Goal: Feedback & Contribution: Leave review/rating

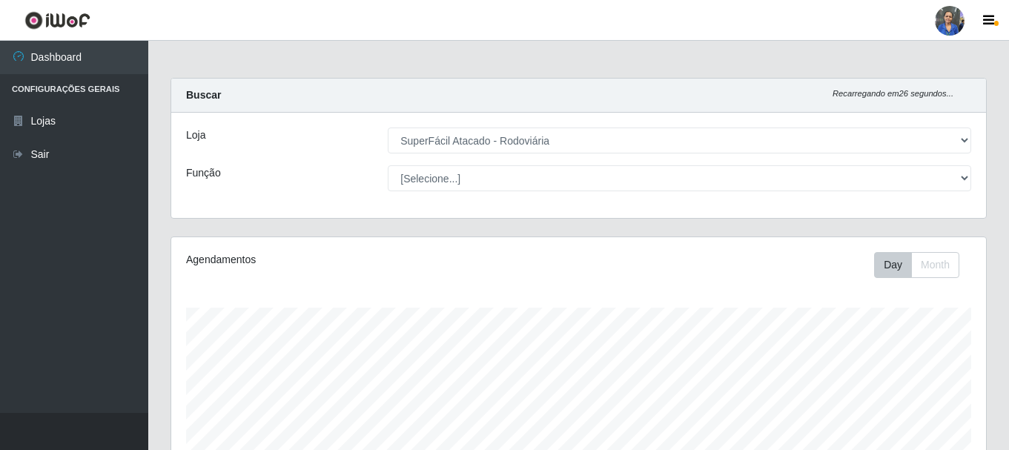
select select "400"
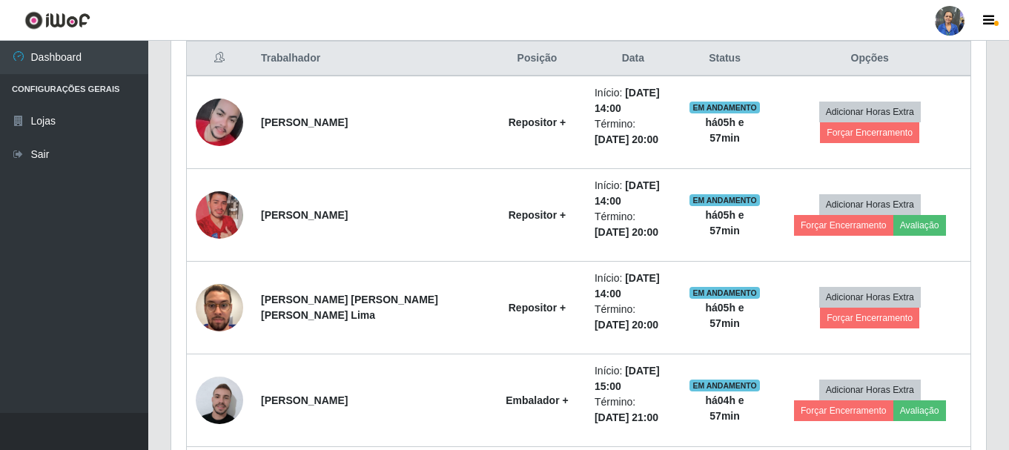
scroll to position [567, 0]
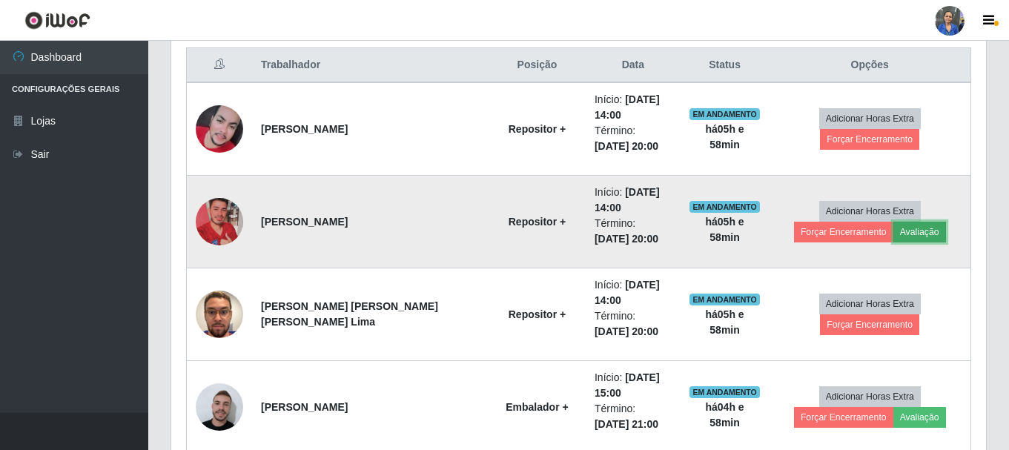
click at [893, 229] on button "Avaliação" at bounding box center [919, 232] width 53 height 21
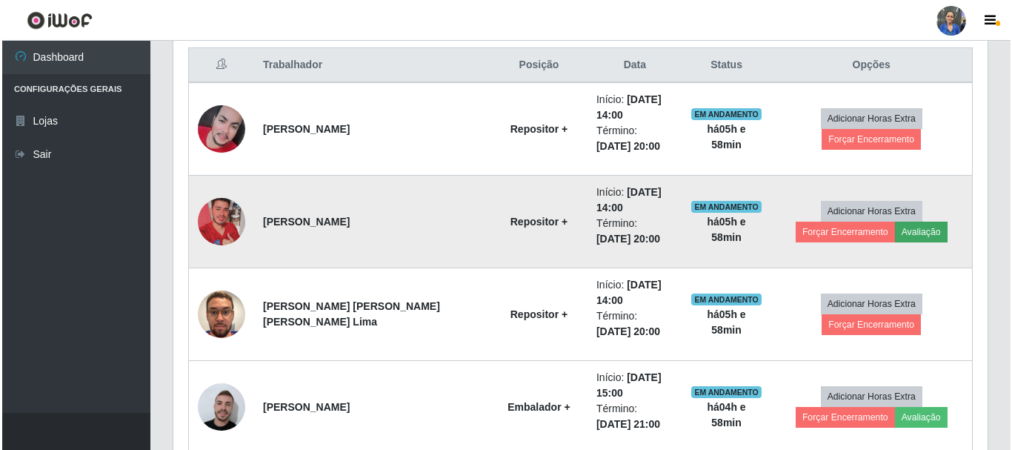
scroll to position [308, 807]
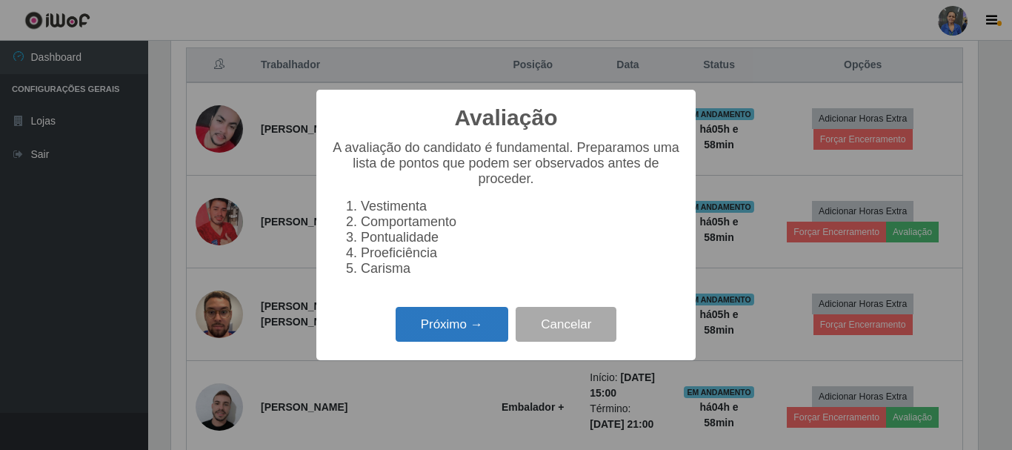
click at [476, 327] on button "Próximo →" at bounding box center [452, 324] width 113 height 35
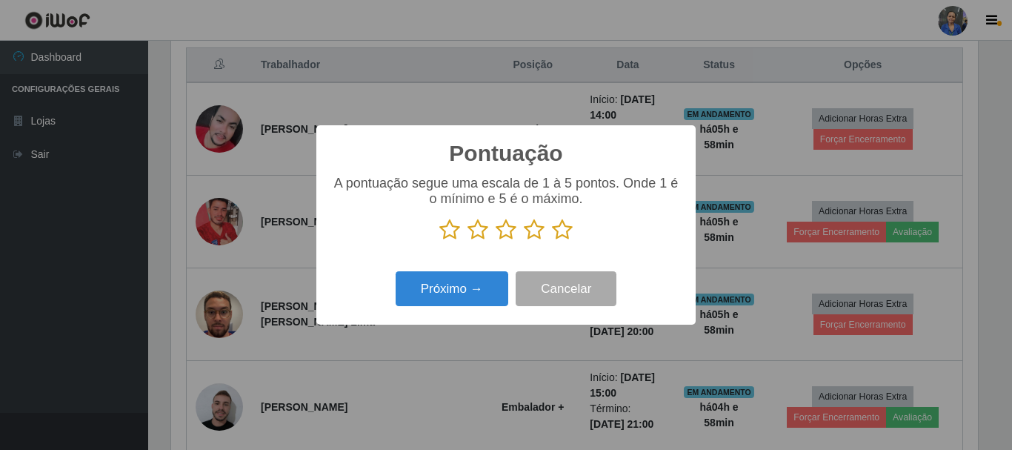
click at [534, 233] on icon at bounding box center [534, 230] width 21 height 22
click at [524, 241] on input "radio" at bounding box center [524, 241] width 0 height 0
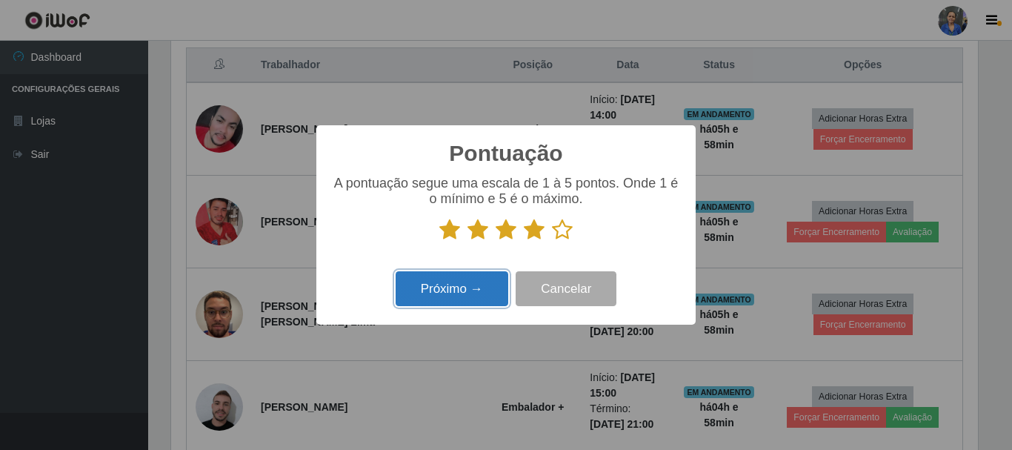
click at [453, 292] on button "Próximo →" at bounding box center [452, 288] width 113 height 35
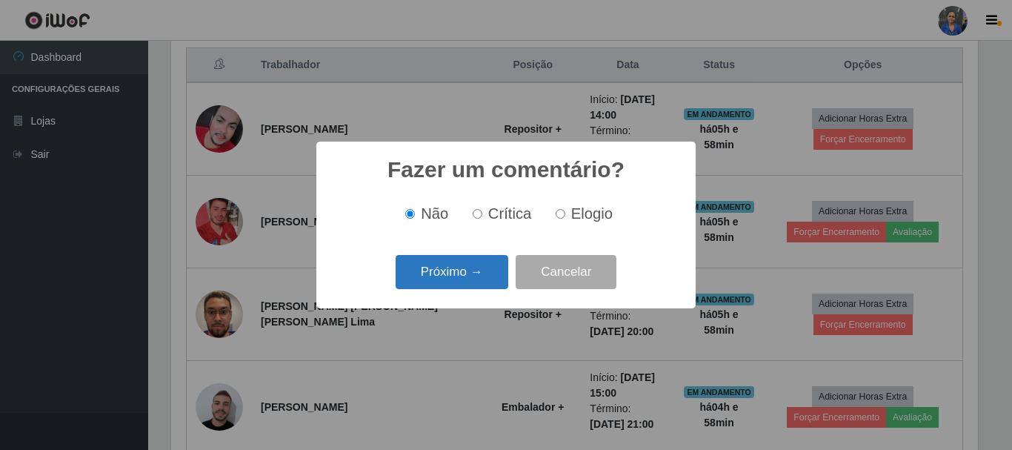
click at [453, 272] on button "Próximo →" at bounding box center [452, 272] width 113 height 35
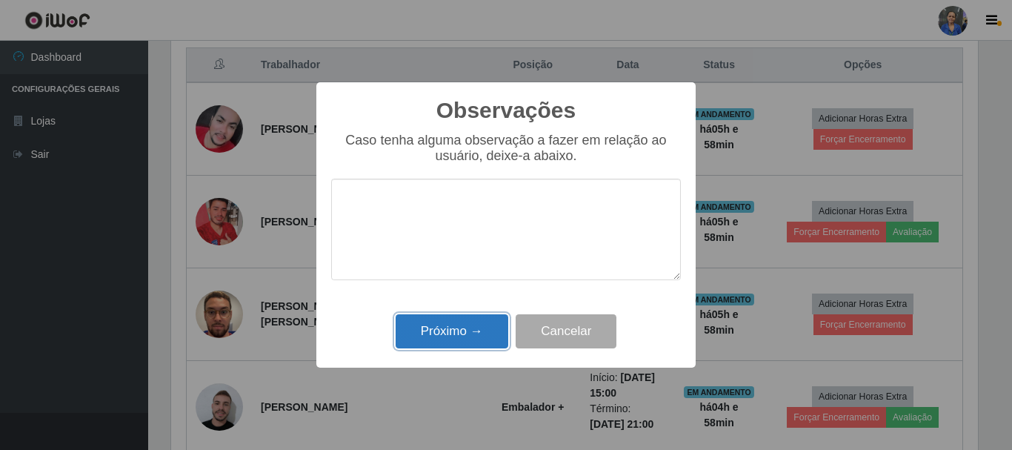
click at [477, 334] on button "Próximo →" at bounding box center [452, 331] width 113 height 35
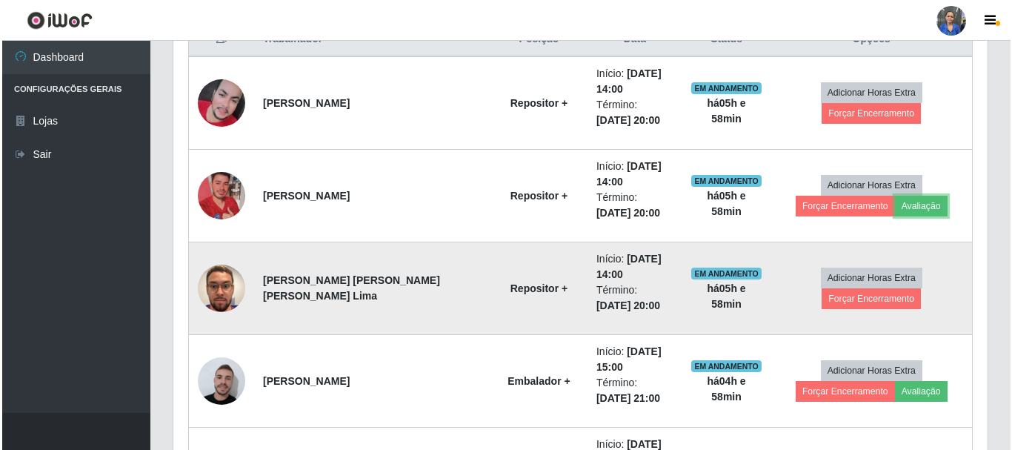
scroll to position [567, 0]
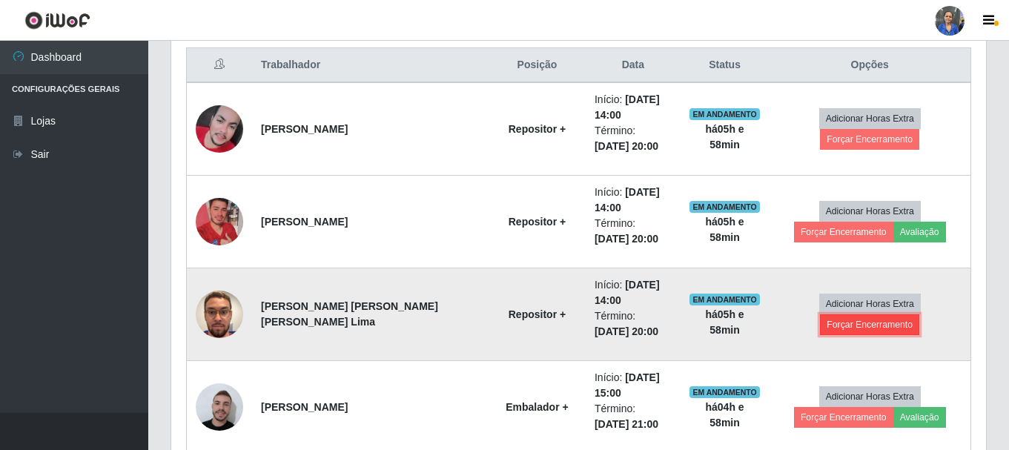
click at [903, 320] on button "Forçar Encerramento" at bounding box center [869, 324] width 99 height 21
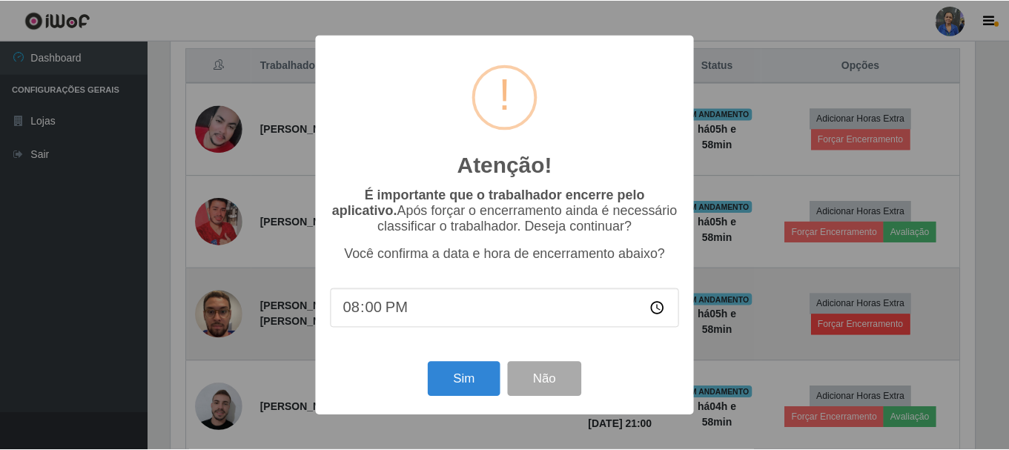
scroll to position [308, 807]
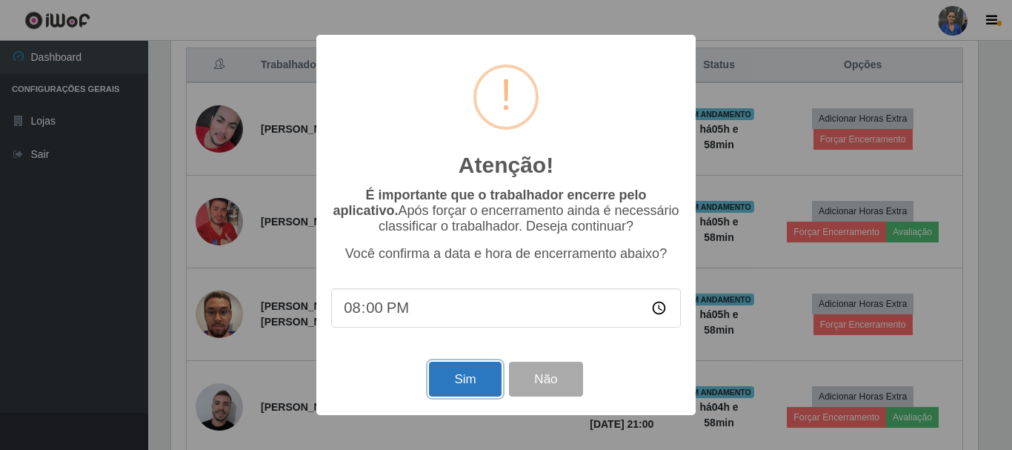
click at [456, 383] on button "Sim" at bounding box center [465, 379] width 72 height 35
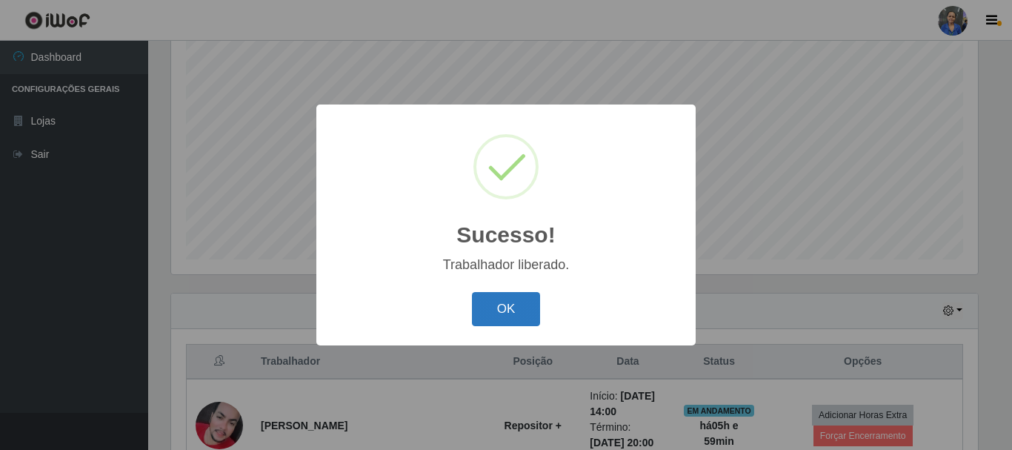
click at [506, 319] on button "OK" at bounding box center [506, 309] width 69 height 35
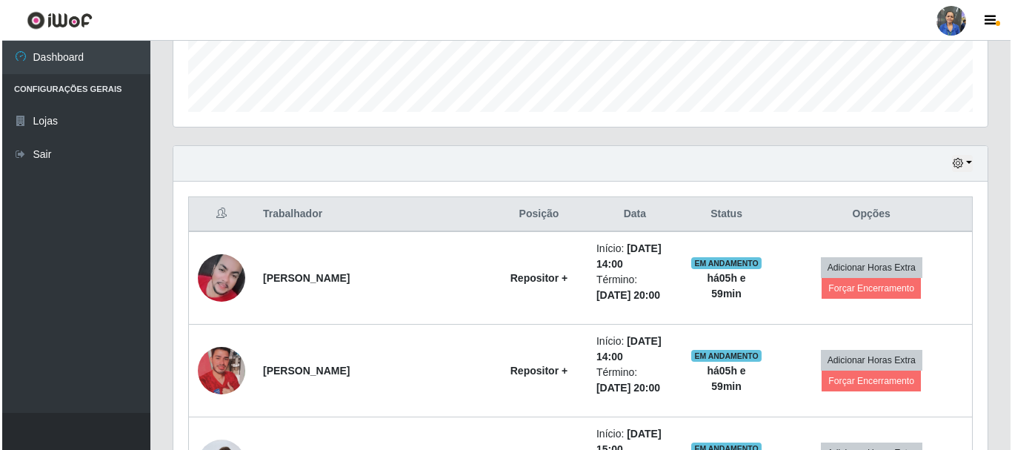
scroll to position [419, 0]
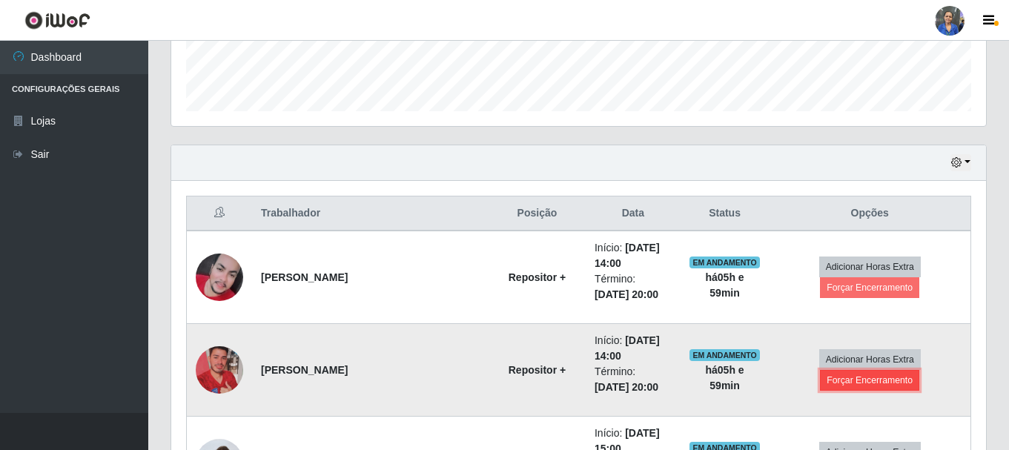
click at [913, 370] on button "Forçar Encerramento" at bounding box center [869, 380] width 99 height 21
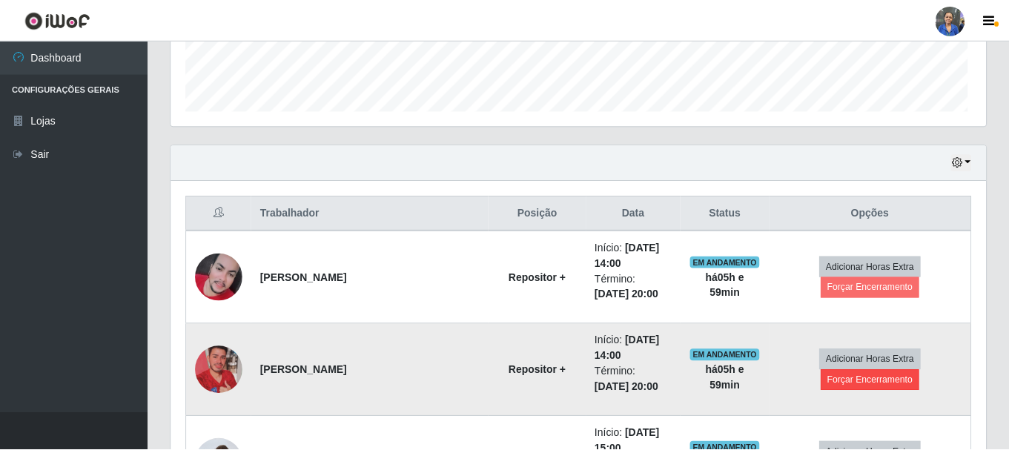
scroll to position [308, 807]
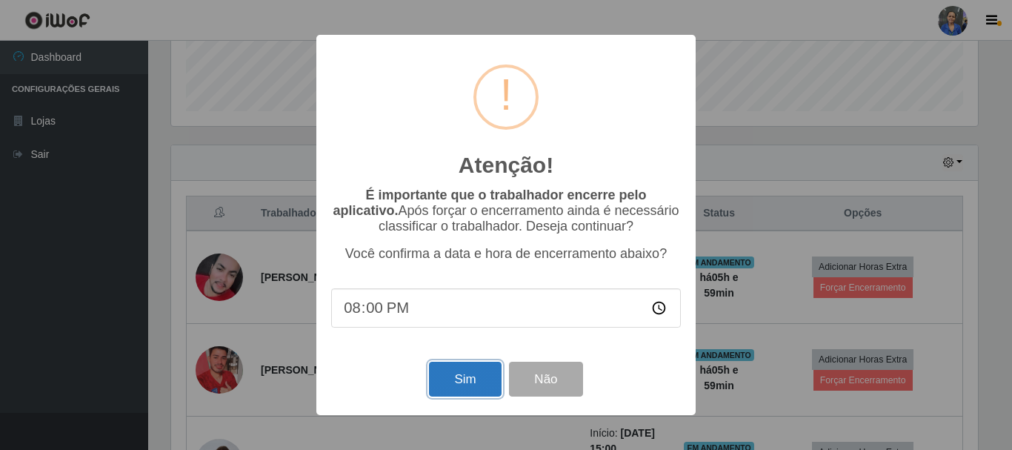
click at [460, 375] on button "Sim" at bounding box center [465, 379] width 72 height 35
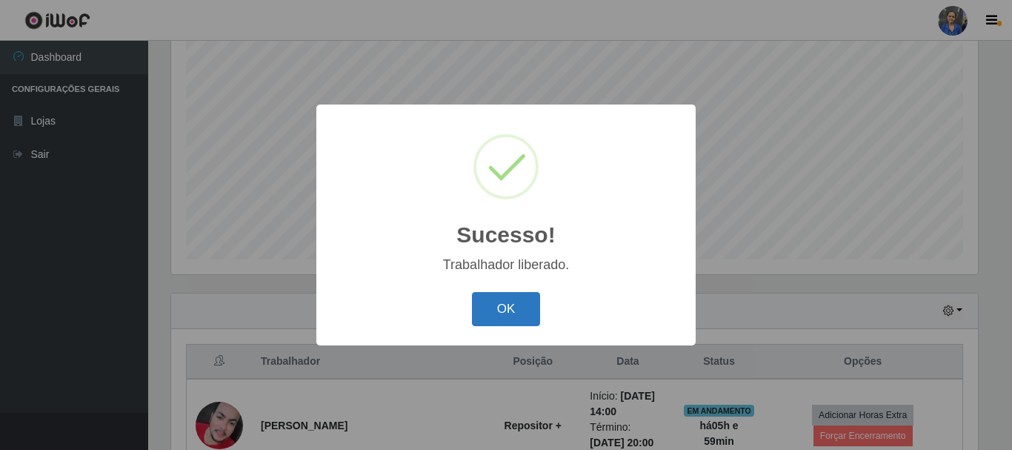
click at [516, 297] on button "OK" at bounding box center [506, 309] width 69 height 35
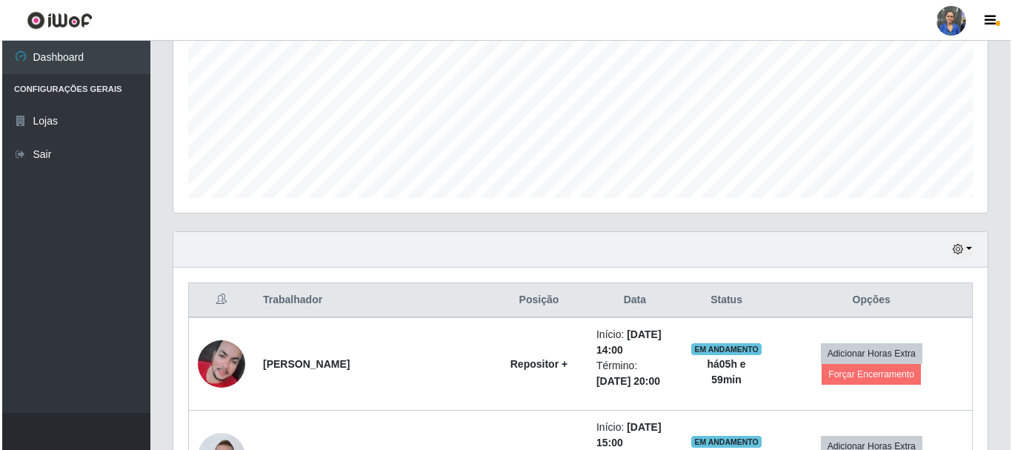
scroll to position [419, 0]
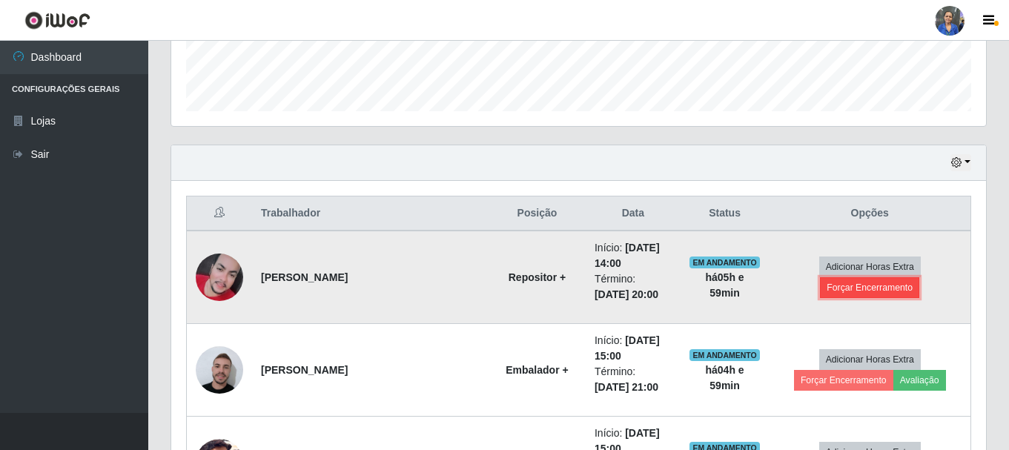
click at [882, 281] on button "Forçar Encerramento" at bounding box center [869, 287] width 99 height 21
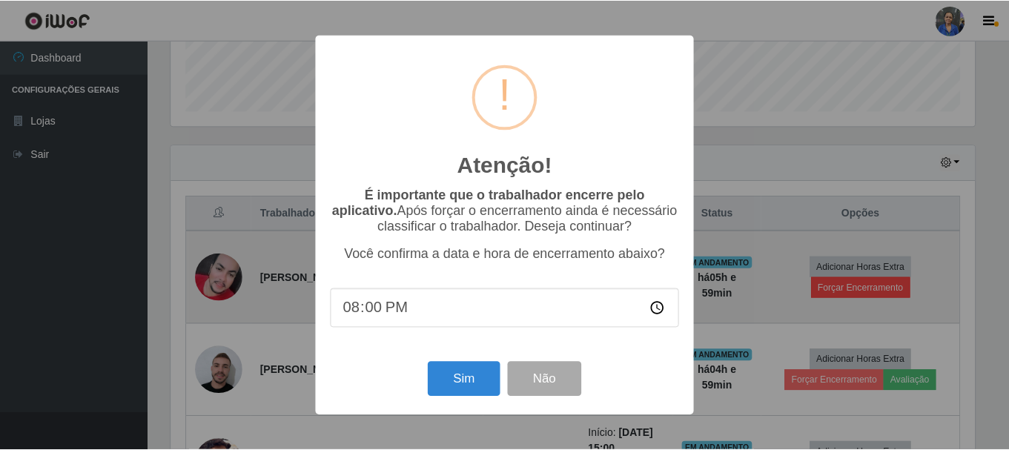
scroll to position [308, 807]
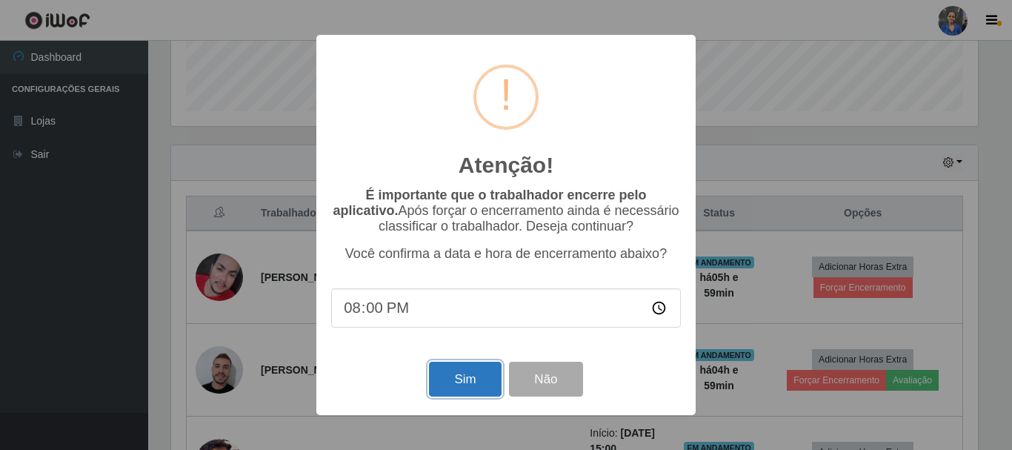
click at [468, 386] on button "Sim" at bounding box center [465, 379] width 72 height 35
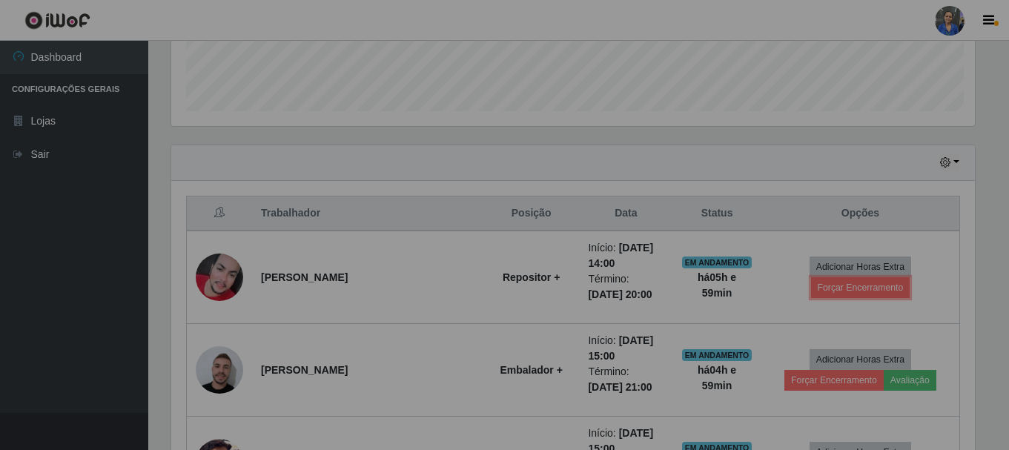
scroll to position [0, 0]
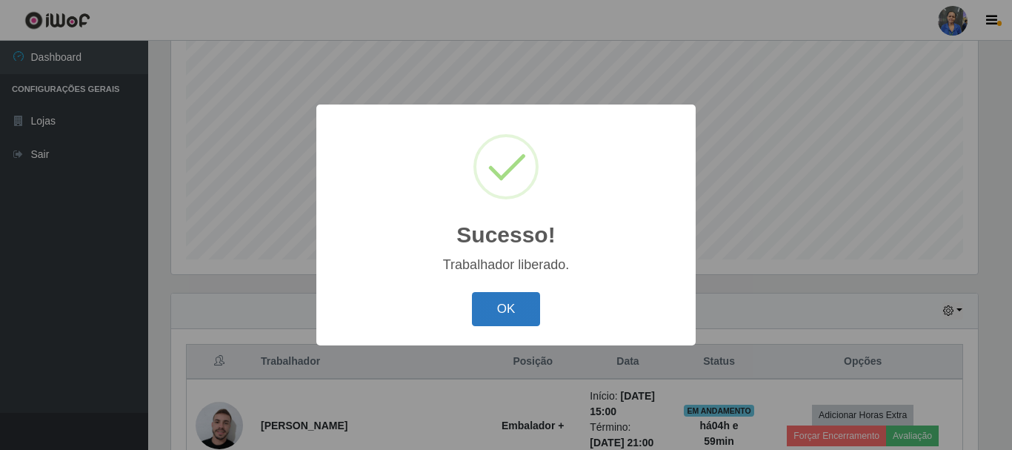
click at [482, 314] on button "OK" at bounding box center [506, 309] width 69 height 35
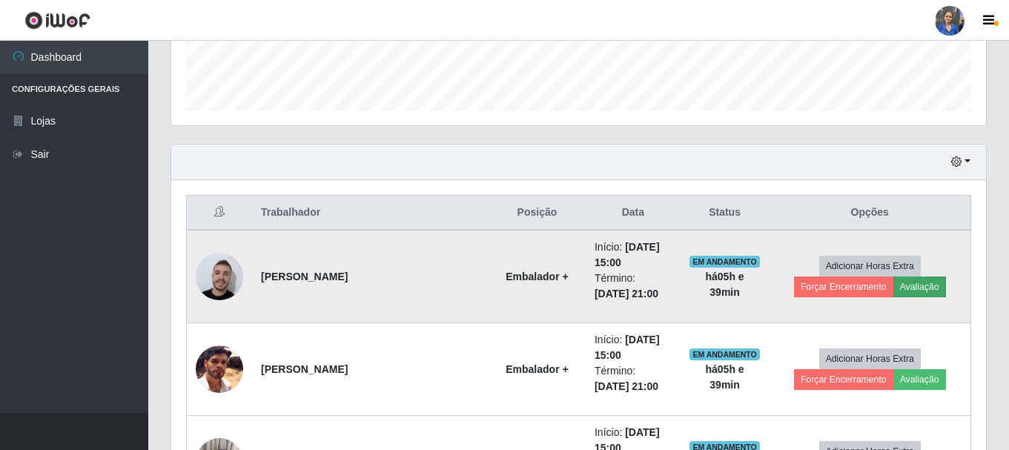
scroll to position [419, 0]
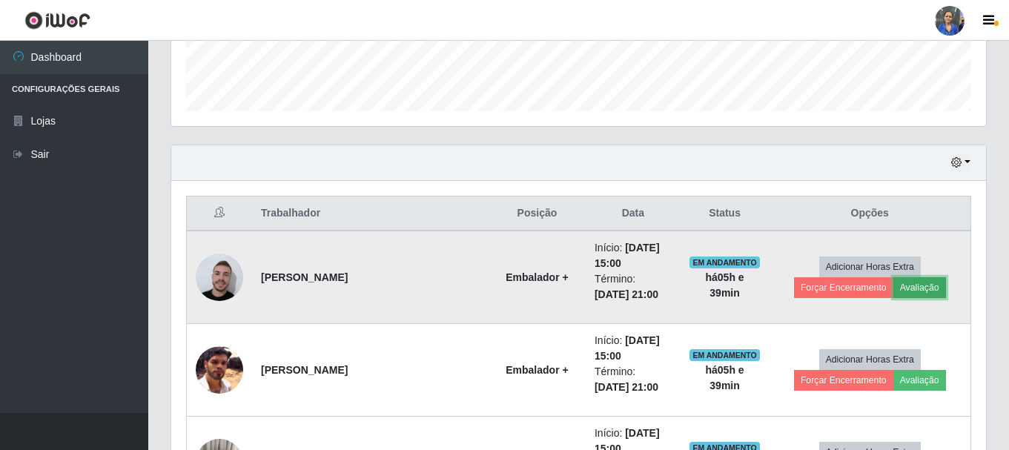
click at [893, 292] on button "Avaliação" at bounding box center [919, 287] width 53 height 21
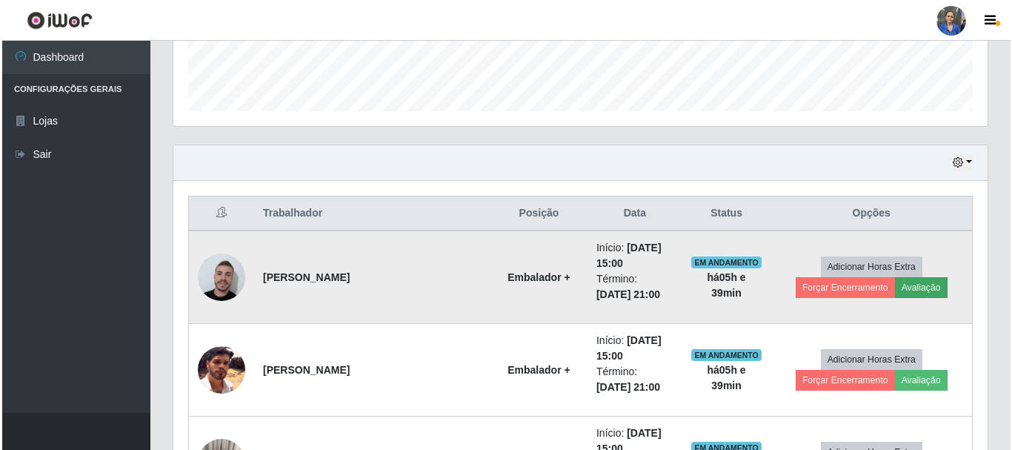
scroll to position [308, 807]
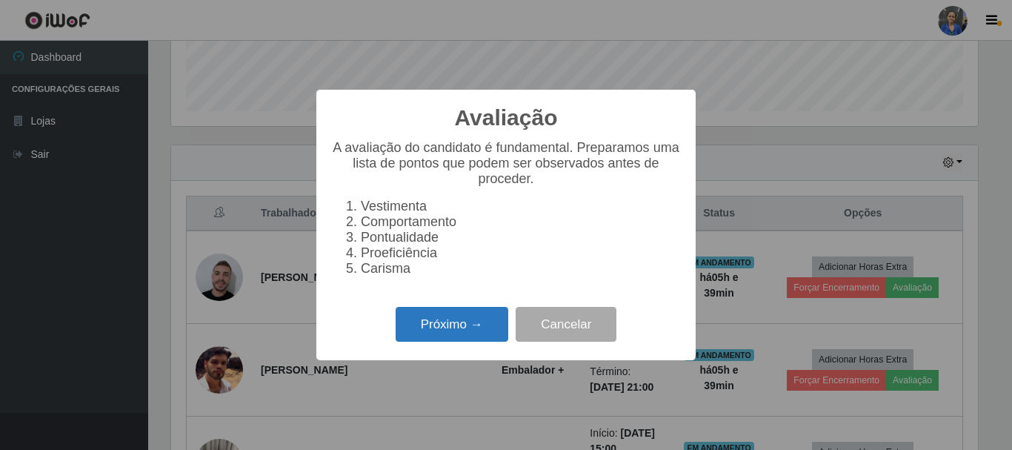
click at [471, 342] on button "Próximo →" at bounding box center [452, 324] width 113 height 35
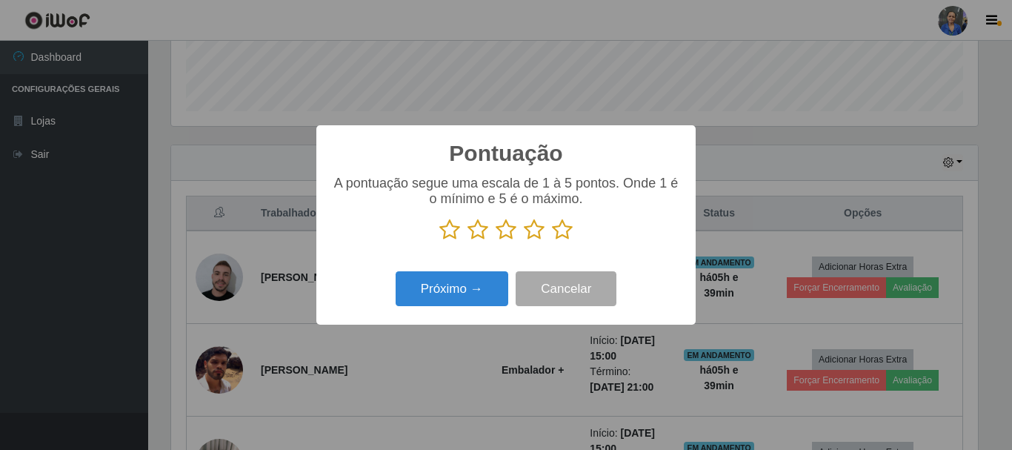
scroll to position [740696, 740196]
click at [559, 231] on icon at bounding box center [562, 230] width 21 height 22
click at [552, 241] on input "radio" at bounding box center [552, 241] width 0 height 0
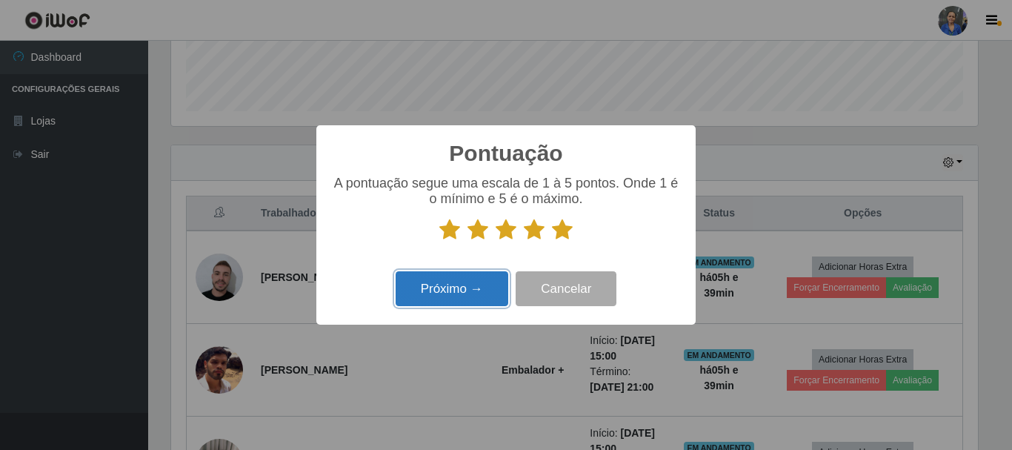
click at [500, 288] on button "Próximo →" at bounding box center [452, 288] width 113 height 35
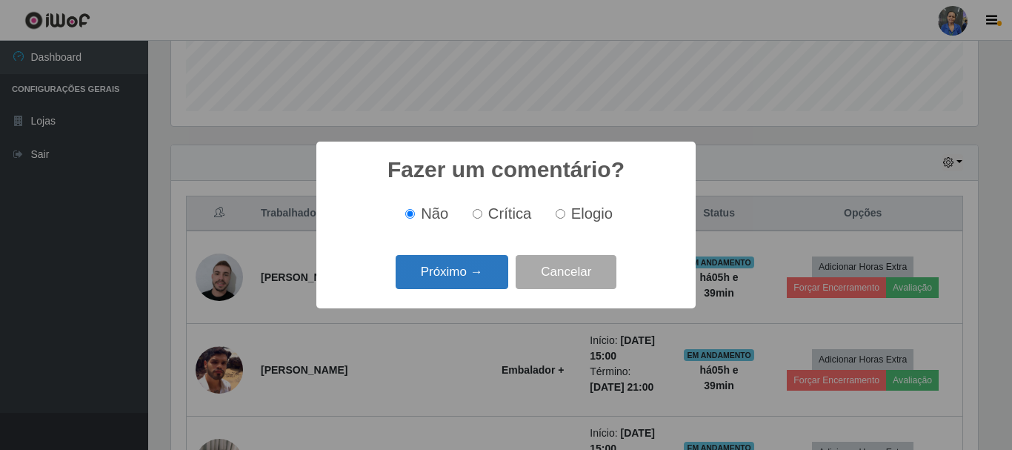
click at [499, 284] on button "Próximo →" at bounding box center [452, 272] width 113 height 35
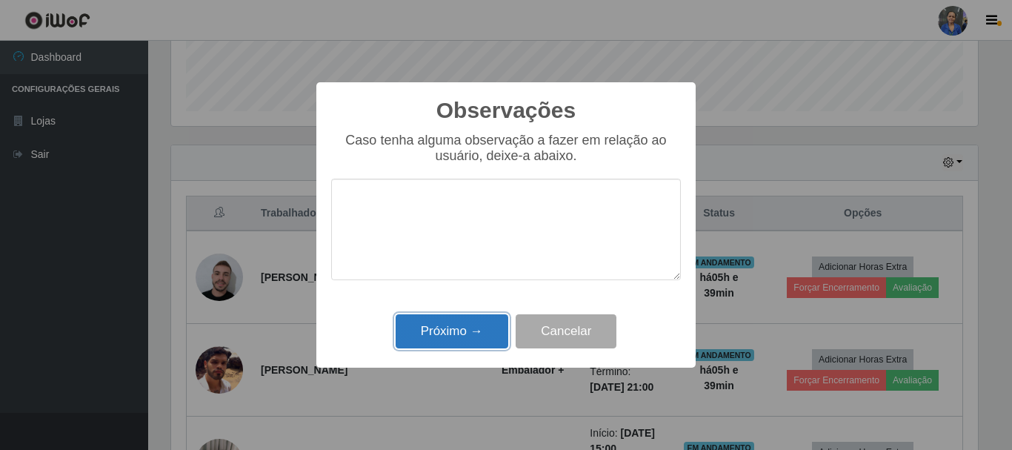
click at [494, 325] on button "Próximo →" at bounding box center [452, 331] width 113 height 35
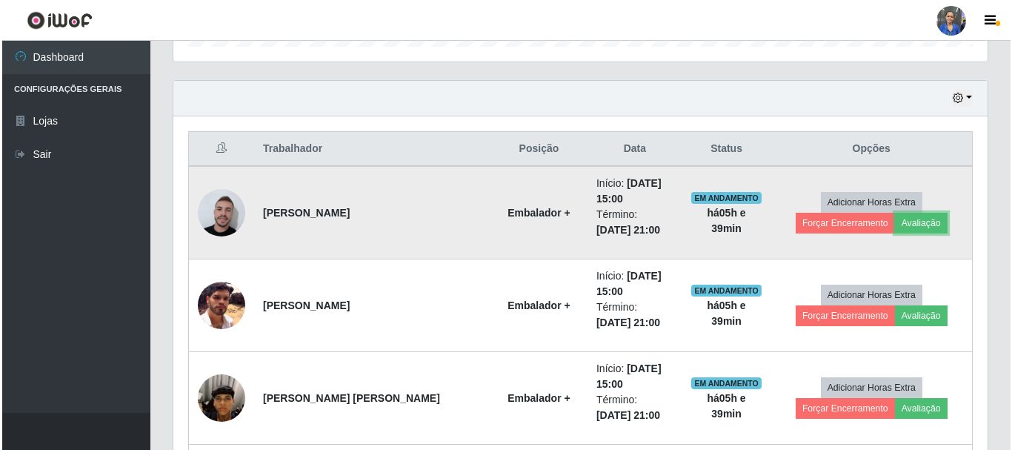
scroll to position [641, 0]
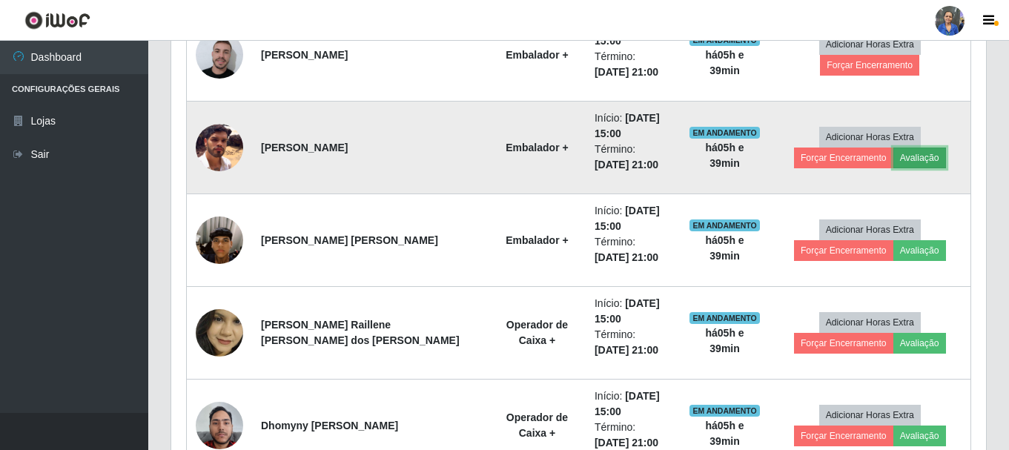
click at [893, 161] on button "Avaliação" at bounding box center [919, 157] width 53 height 21
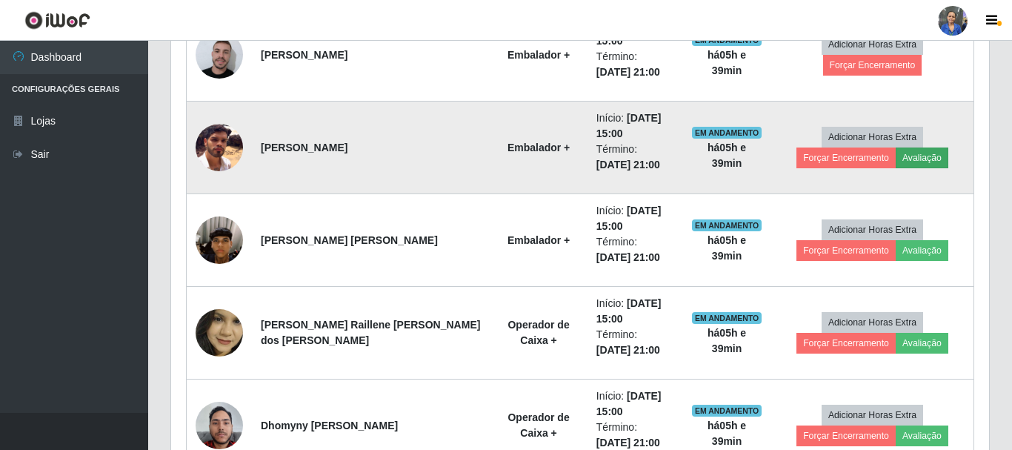
scroll to position [308, 807]
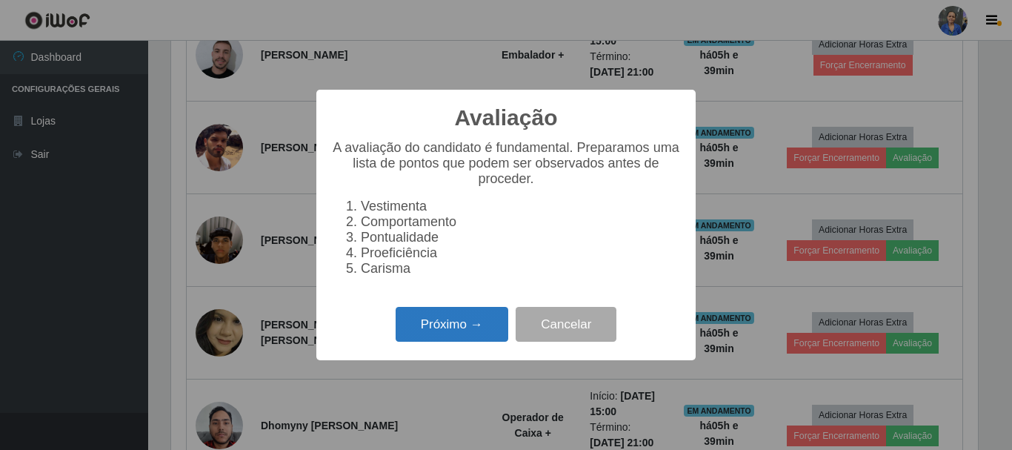
click at [488, 340] on button "Próximo →" at bounding box center [452, 324] width 113 height 35
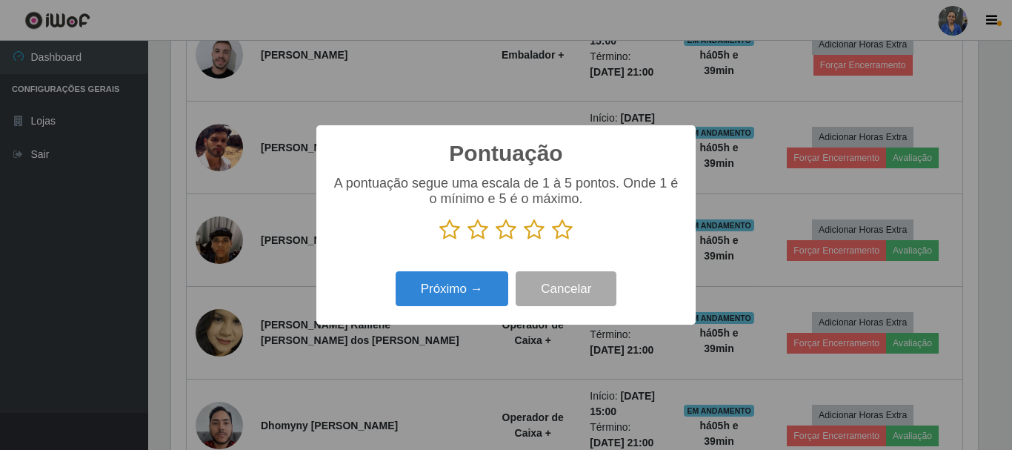
click at [559, 235] on icon at bounding box center [562, 230] width 21 height 22
click at [552, 241] on input "radio" at bounding box center [552, 241] width 0 height 0
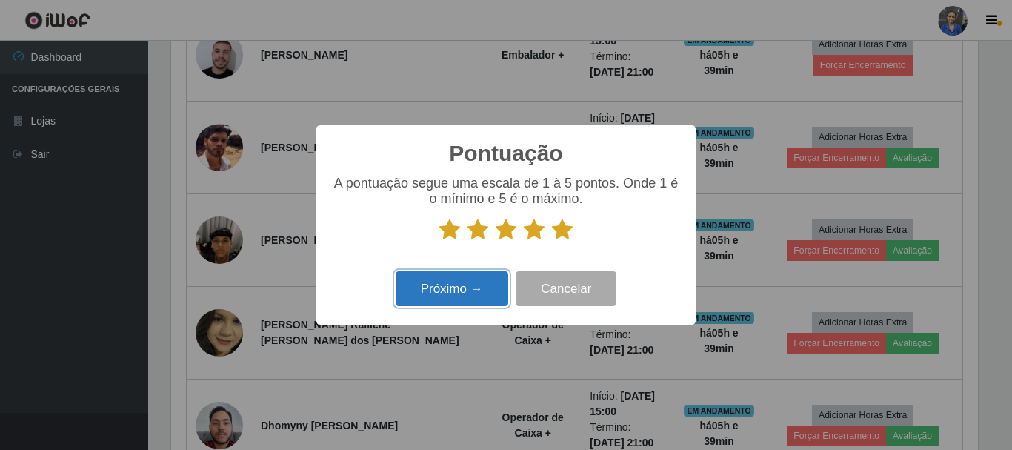
click at [503, 286] on button "Próximo →" at bounding box center [452, 288] width 113 height 35
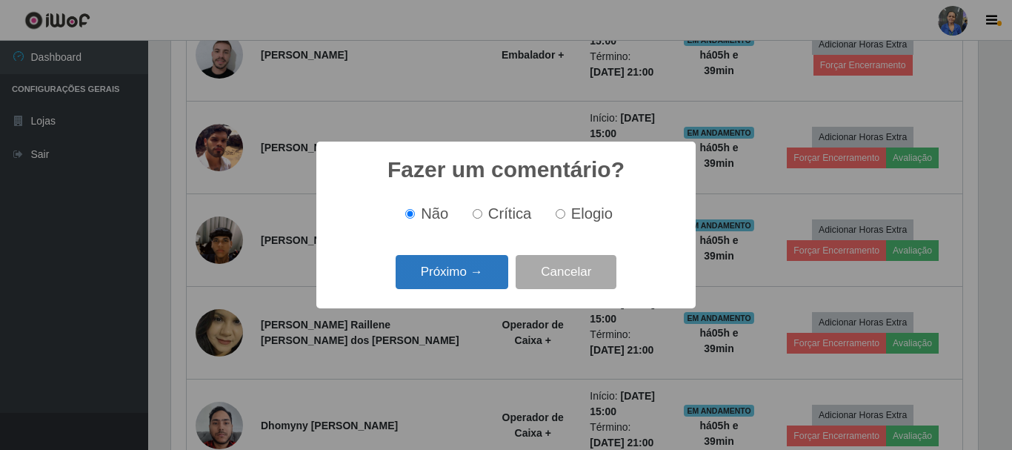
click at [500, 276] on button "Próximo →" at bounding box center [452, 272] width 113 height 35
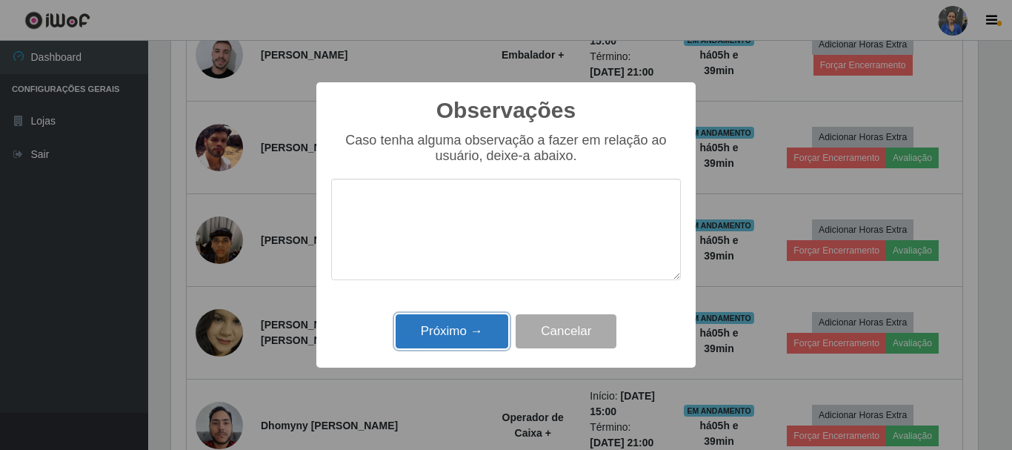
click at [472, 330] on button "Próximo →" at bounding box center [452, 331] width 113 height 35
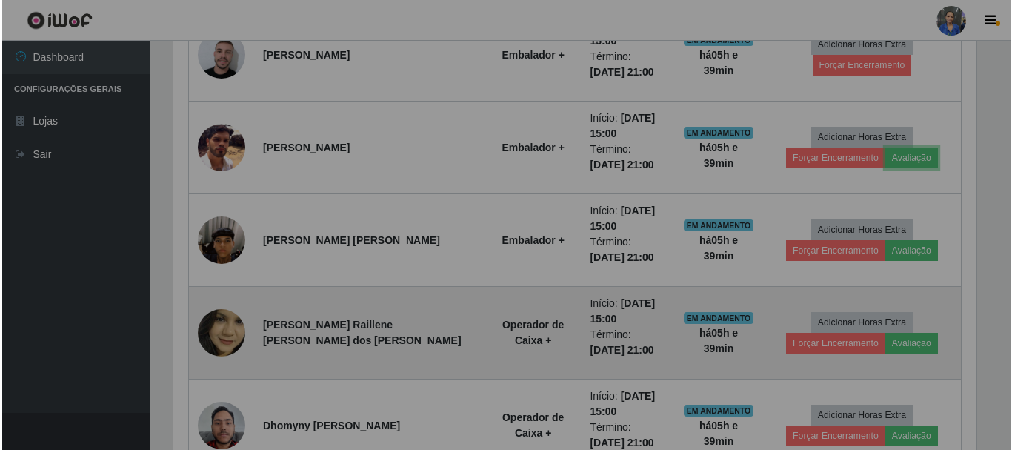
scroll to position [308, 814]
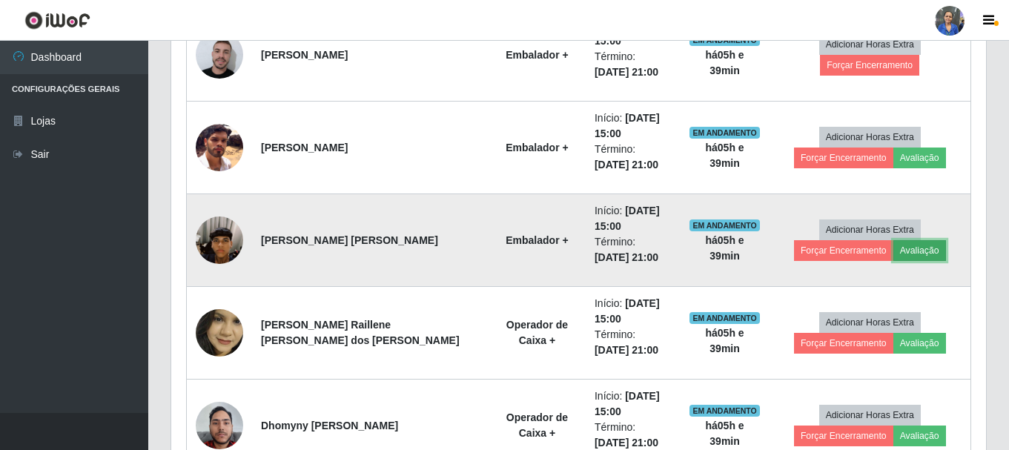
click at [893, 250] on button "Avaliação" at bounding box center [919, 250] width 53 height 21
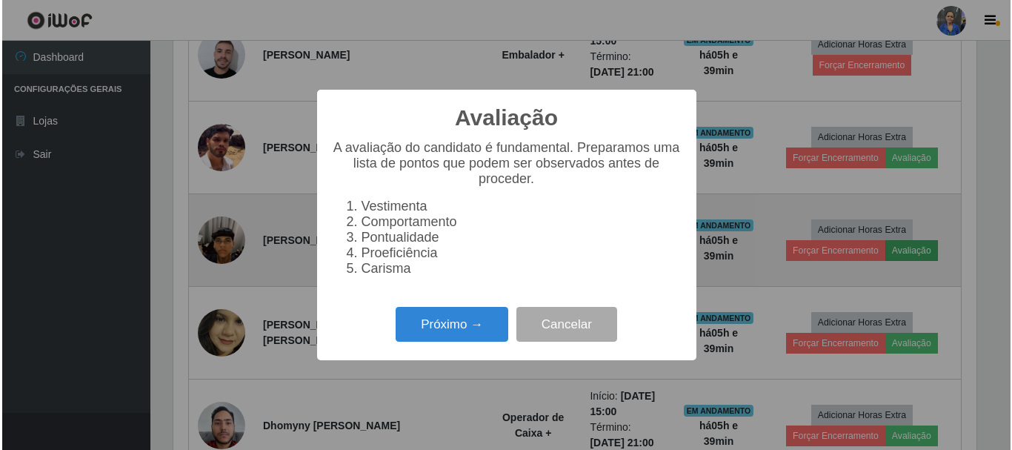
scroll to position [308, 807]
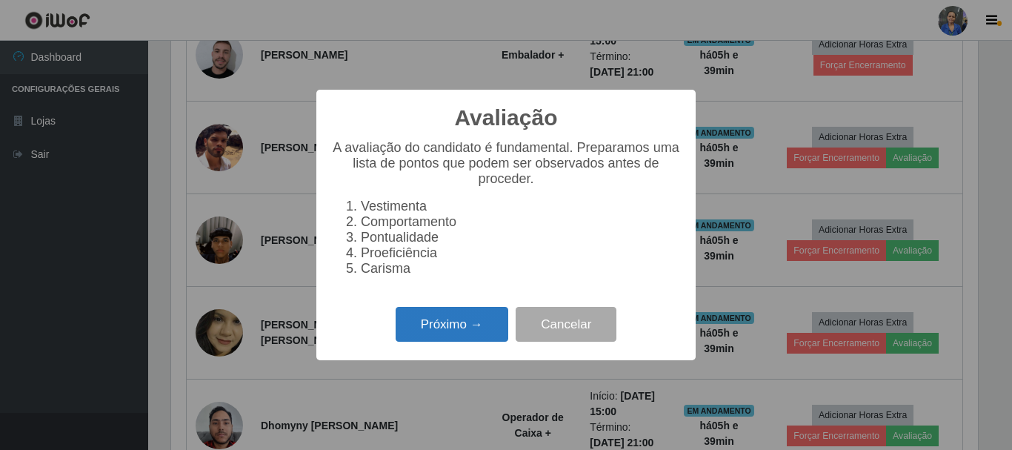
click at [468, 342] on button "Próximo →" at bounding box center [452, 324] width 113 height 35
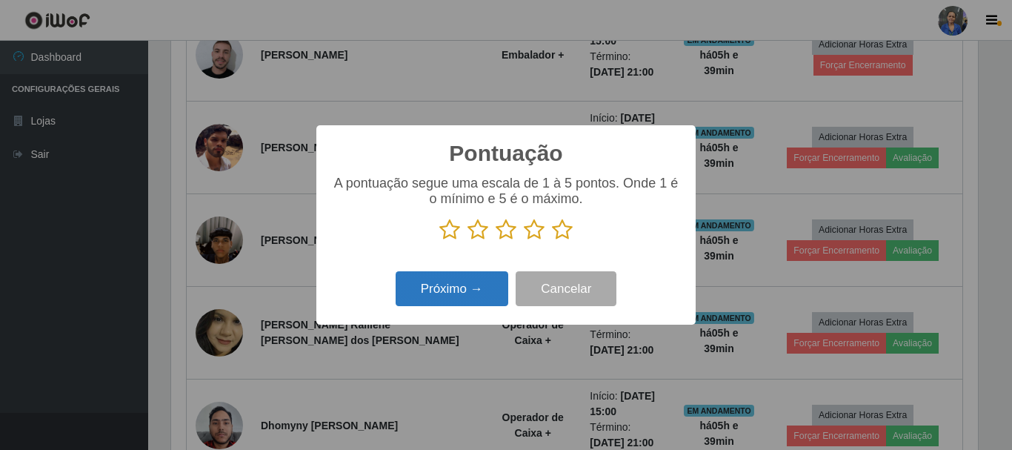
scroll to position [740696, 740196]
click at [568, 229] on icon at bounding box center [562, 230] width 21 height 22
click at [552, 241] on input "radio" at bounding box center [552, 241] width 0 height 0
click at [494, 289] on button "Próximo →" at bounding box center [452, 288] width 113 height 35
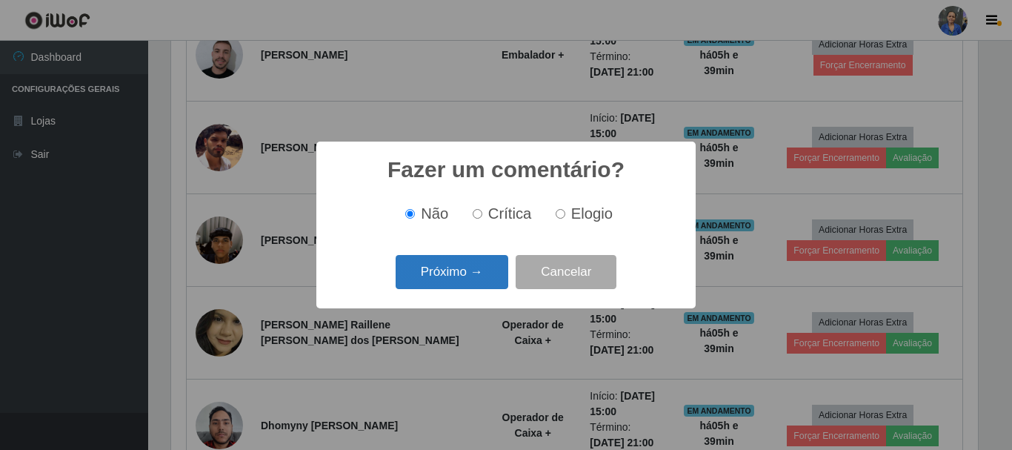
click at [463, 285] on button "Próximo →" at bounding box center [452, 272] width 113 height 35
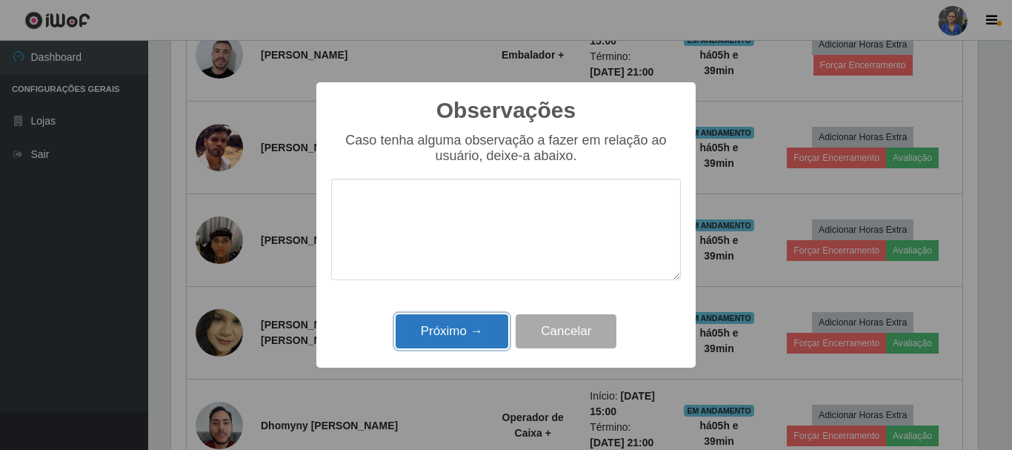
click at [483, 326] on button "Próximo →" at bounding box center [452, 331] width 113 height 35
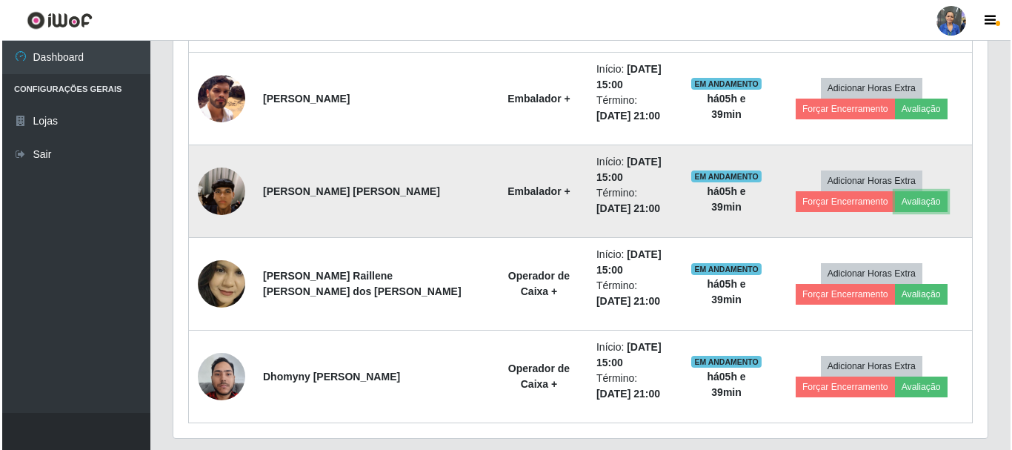
scroll to position [734, 0]
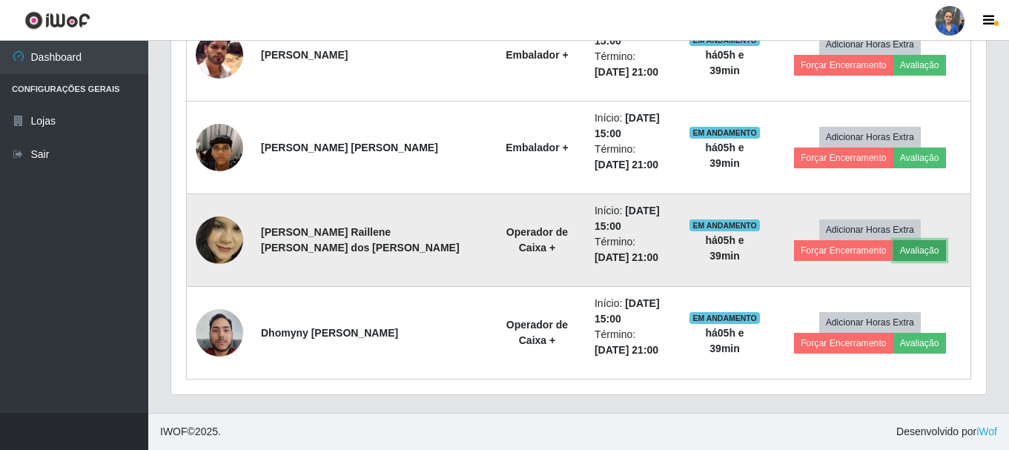
click at [893, 253] on button "Avaliação" at bounding box center [919, 250] width 53 height 21
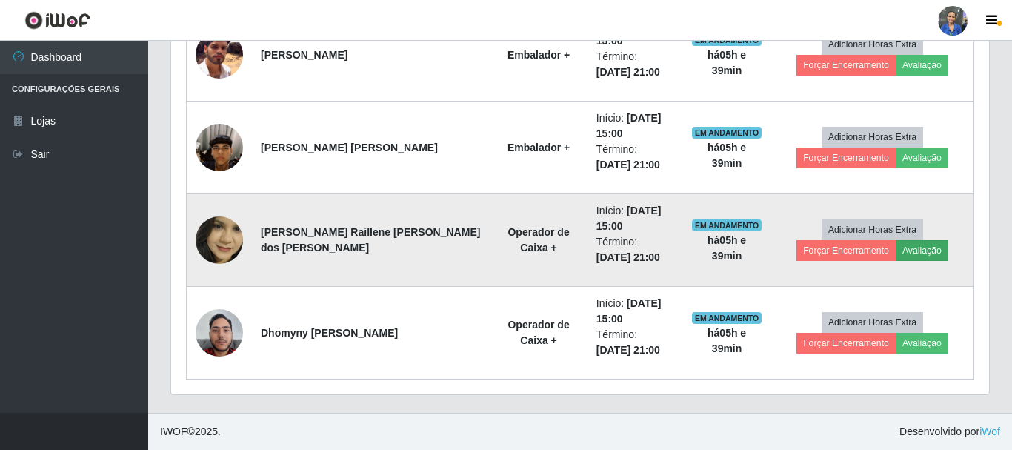
scroll to position [308, 807]
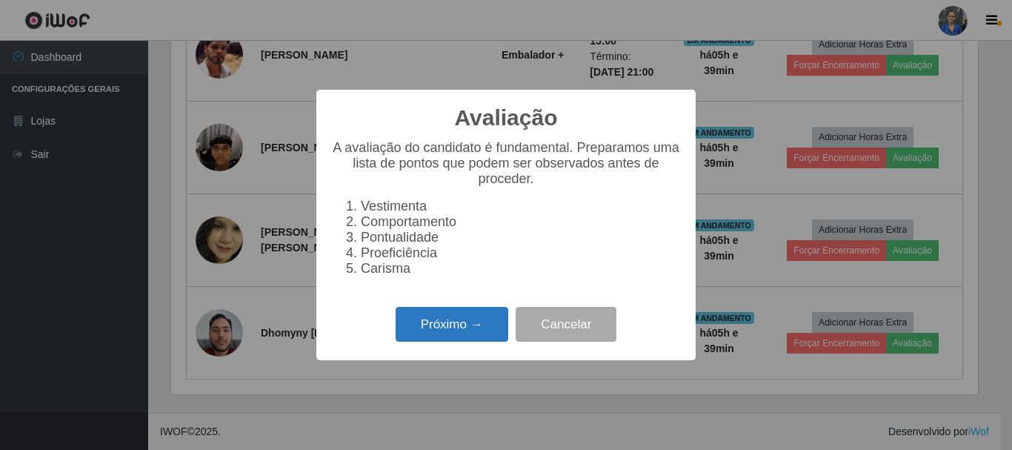
click at [491, 335] on button "Próximo →" at bounding box center [452, 324] width 113 height 35
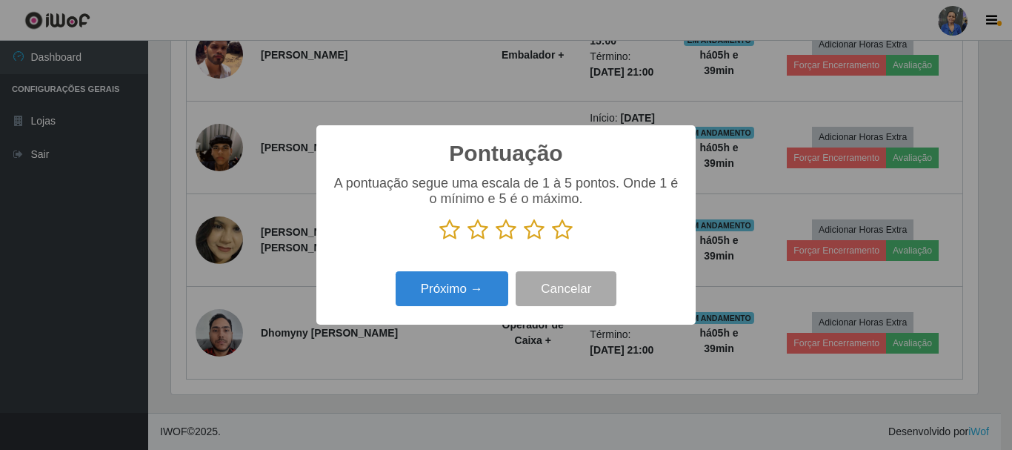
click at [559, 228] on icon at bounding box center [562, 230] width 21 height 22
click at [552, 241] on input "radio" at bounding box center [552, 241] width 0 height 0
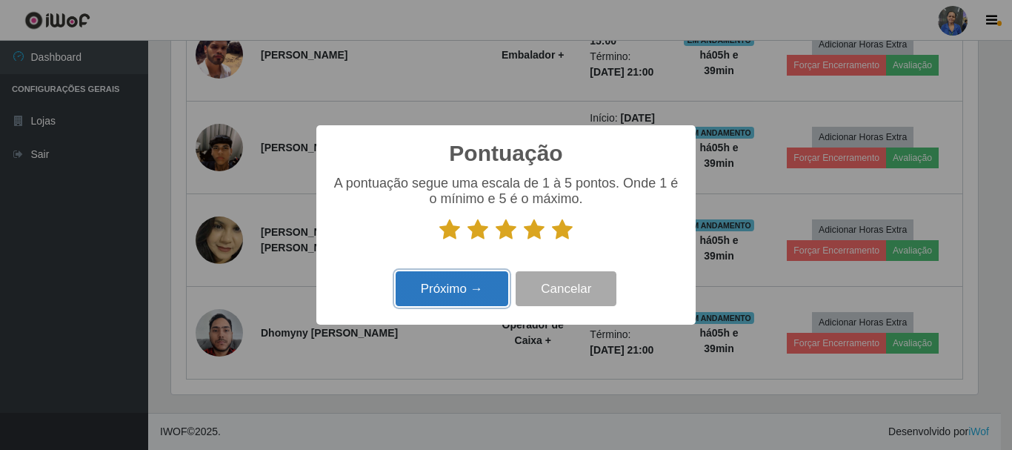
click at [502, 282] on button "Próximo →" at bounding box center [452, 288] width 113 height 35
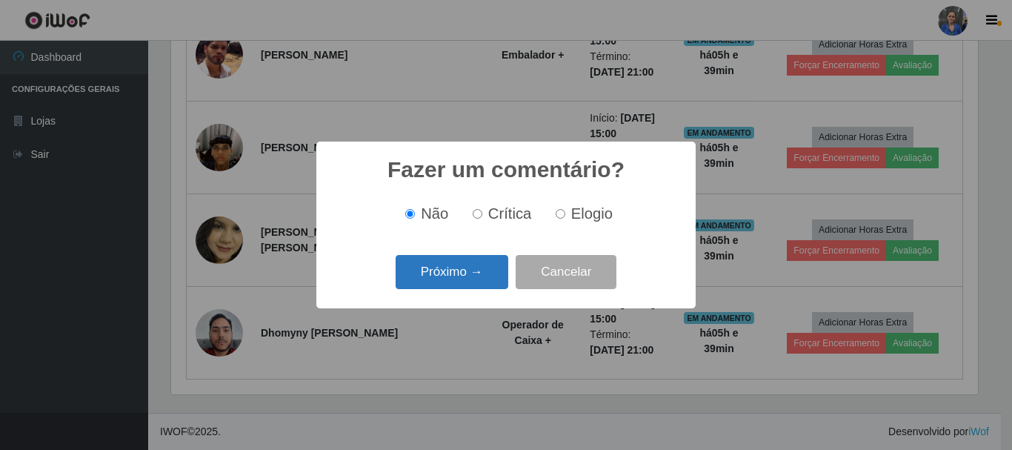
click at [497, 277] on button "Próximo →" at bounding box center [452, 272] width 113 height 35
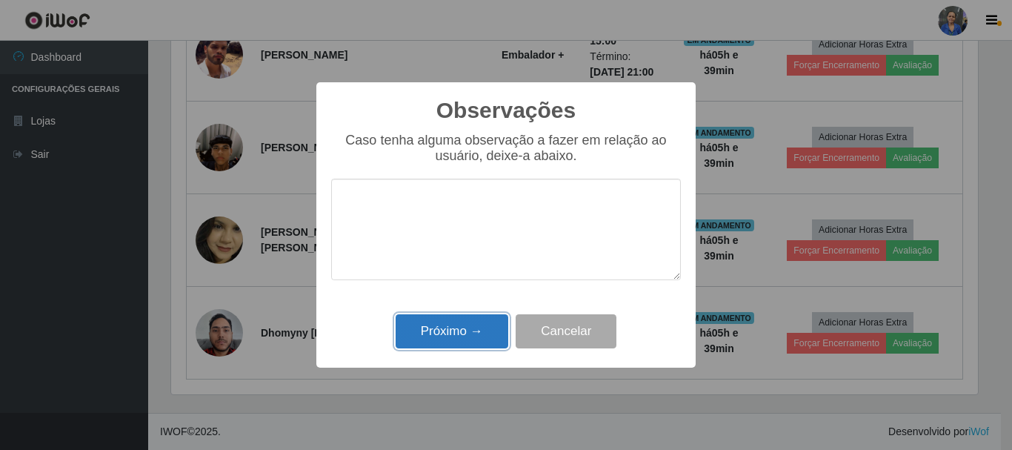
click at [474, 333] on button "Próximo →" at bounding box center [452, 331] width 113 height 35
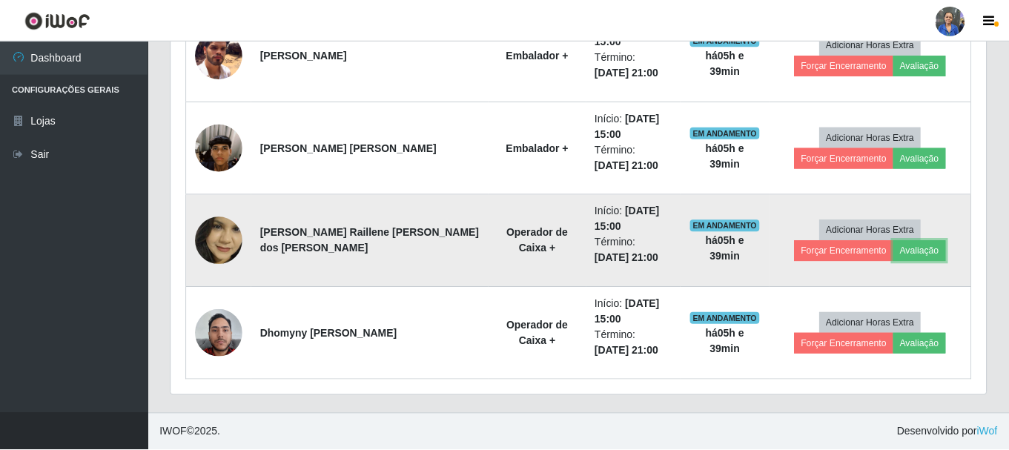
scroll to position [308, 814]
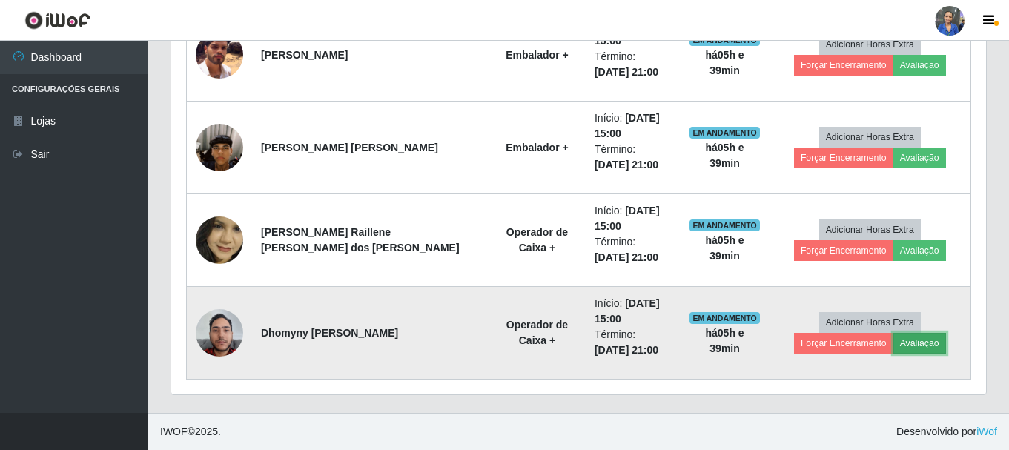
click at [893, 347] on button "Avaliação" at bounding box center [919, 343] width 53 height 21
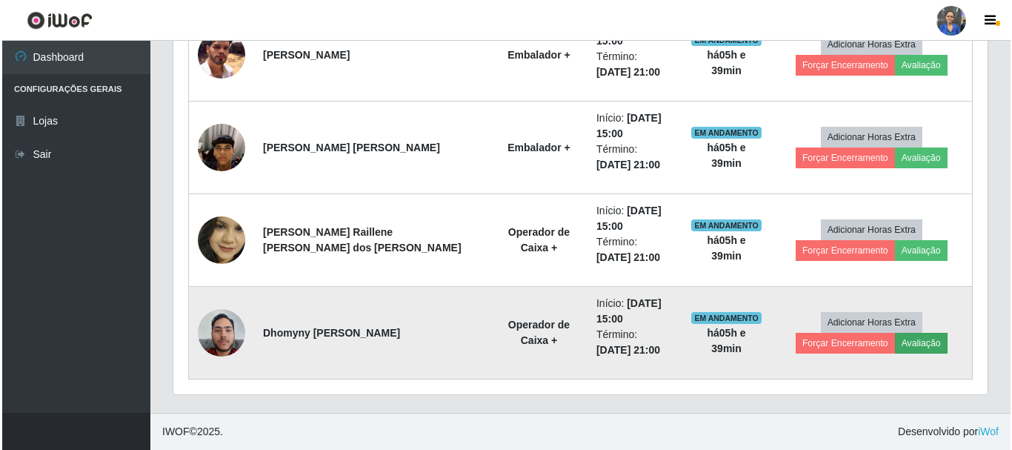
scroll to position [308, 807]
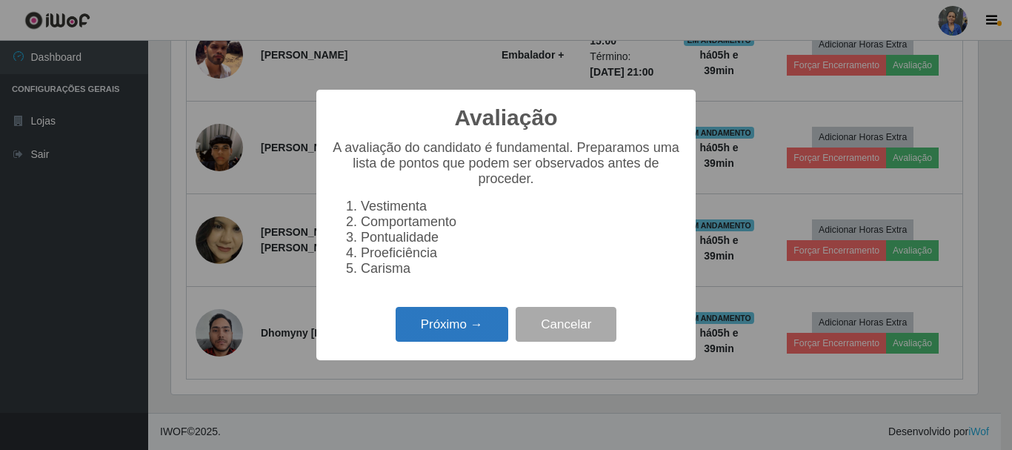
click at [460, 341] on button "Próximo →" at bounding box center [452, 324] width 113 height 35
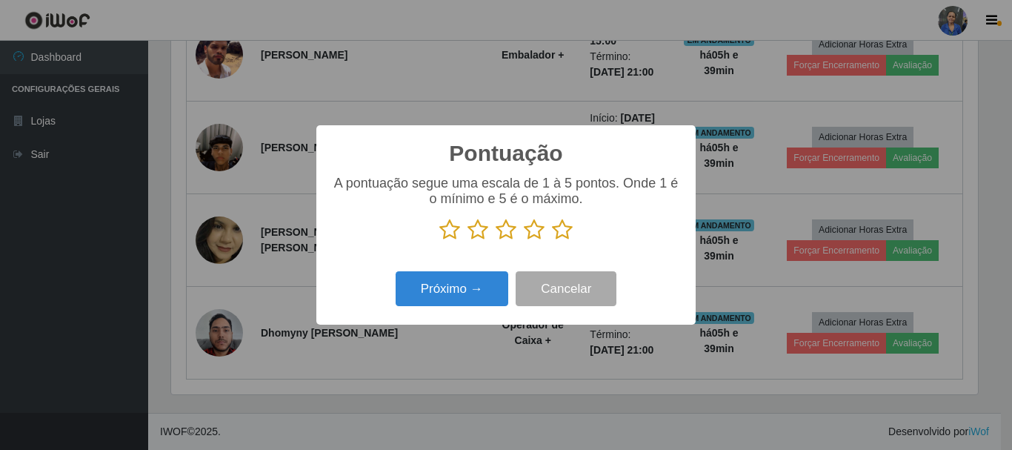
click at [562, 232] on icon at bounding box center [562, 230] width 21 height 22
click at [552, 241] on input "radio" at bounding box center [552, 241] width 0 height 0
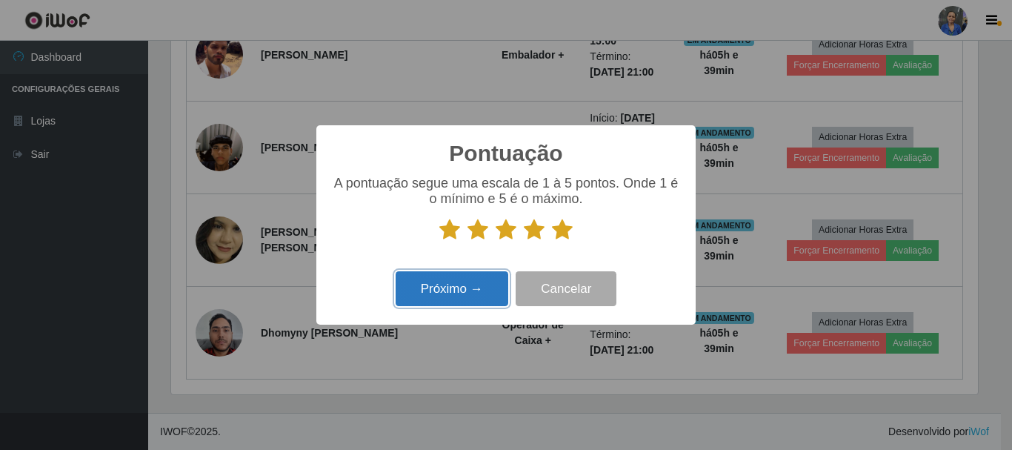
click at [471, 288] on button "Próximo →" at bounding box center [452, 288] width 113 height 35
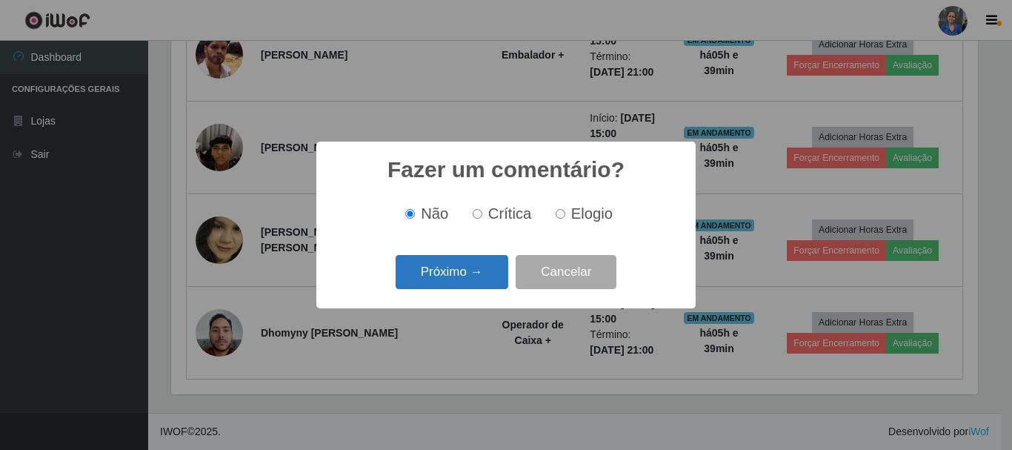
click at [488, 276] on button "Próximo →" at bounding box center [452, 272] width 113 height 35
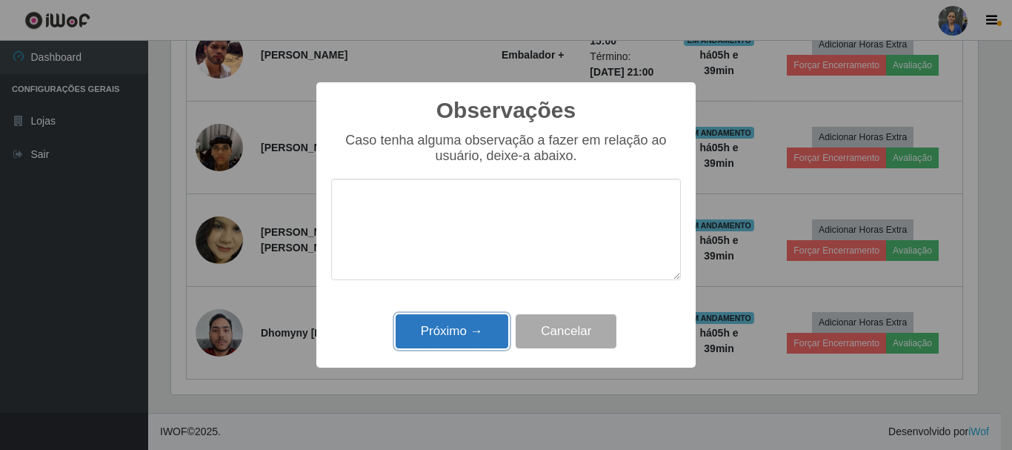
click at [488, 342] on button "Próximo →" at bounding box center [452, 331] width 113 height 35
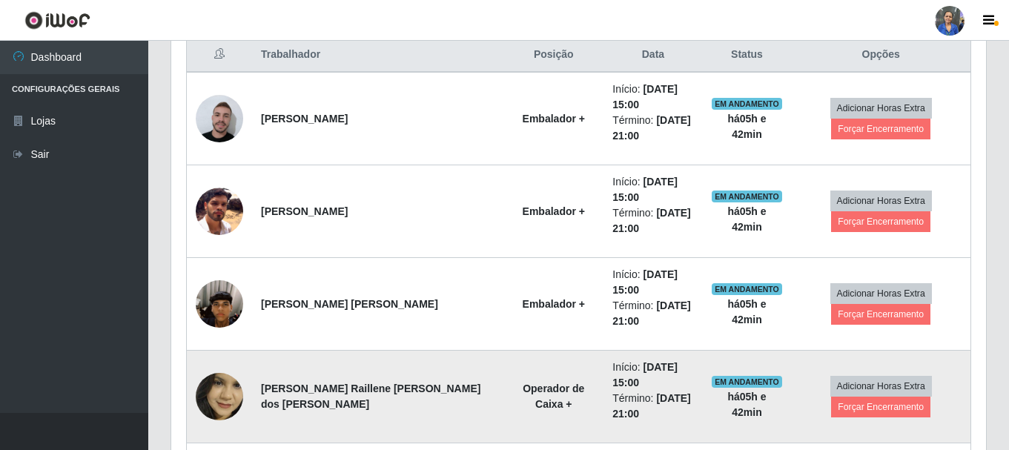
scroll to position [578, 0]
click at [880, 396] on button "Forçar Encerramento" at bounding box center [880, 406] width 99 height 21
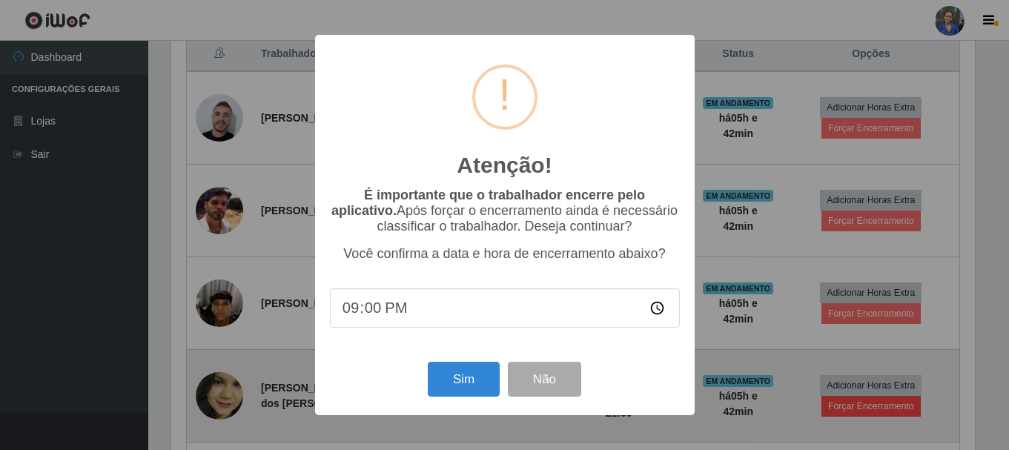
scroll to position [308, 807]
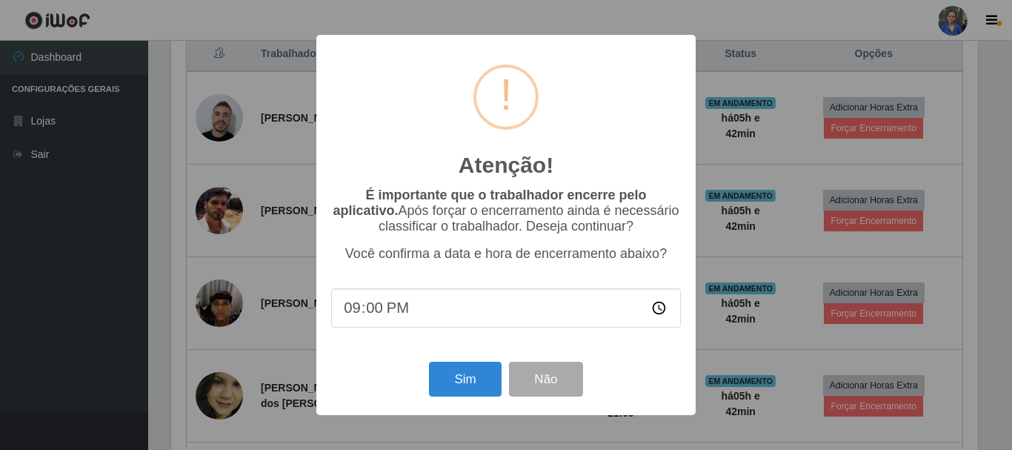
click at [436, 319] on input "21:00" at bounding box center [506, 307] width 350 height 39
type input "20:40"
click at [453, 377] on button "Sim" at bounding box center [465, 379] width 72 height 35
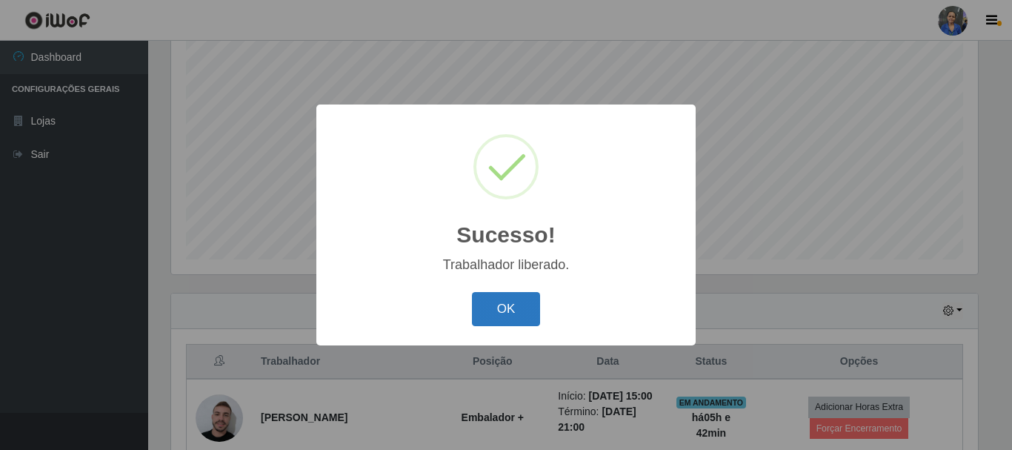
click at [490, 302] on button "OK" at bounding box center [506, 309] width 69 height 35
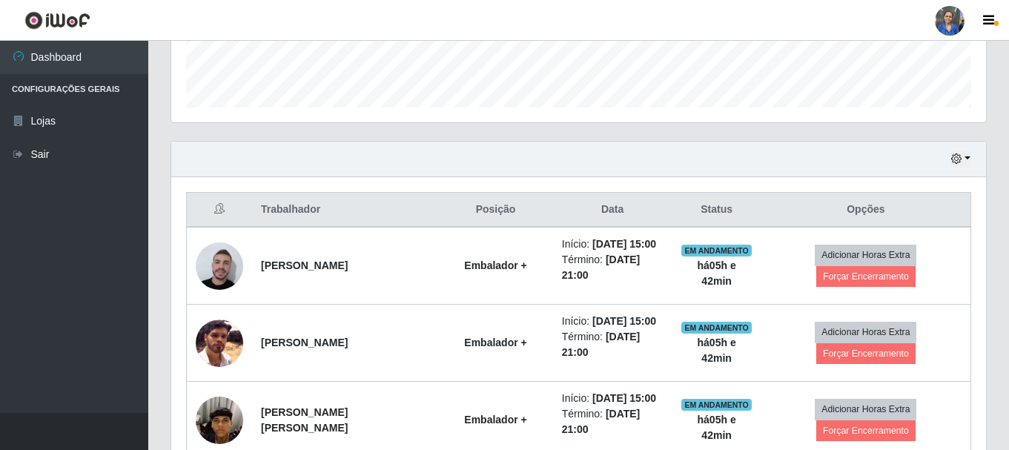
scroll to position [493, 0]
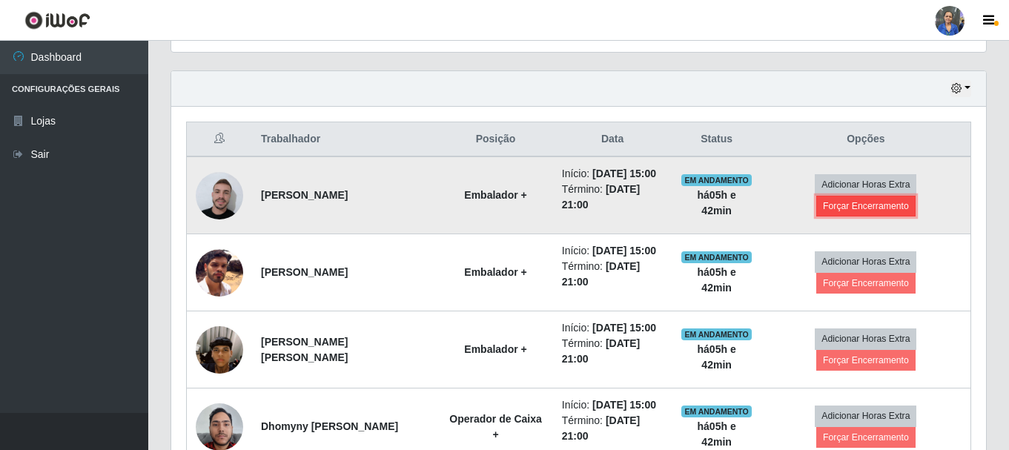
click at [846, 212] on button "Forçar Encerramento" at bounding box center [865, 206] width 99 height 21
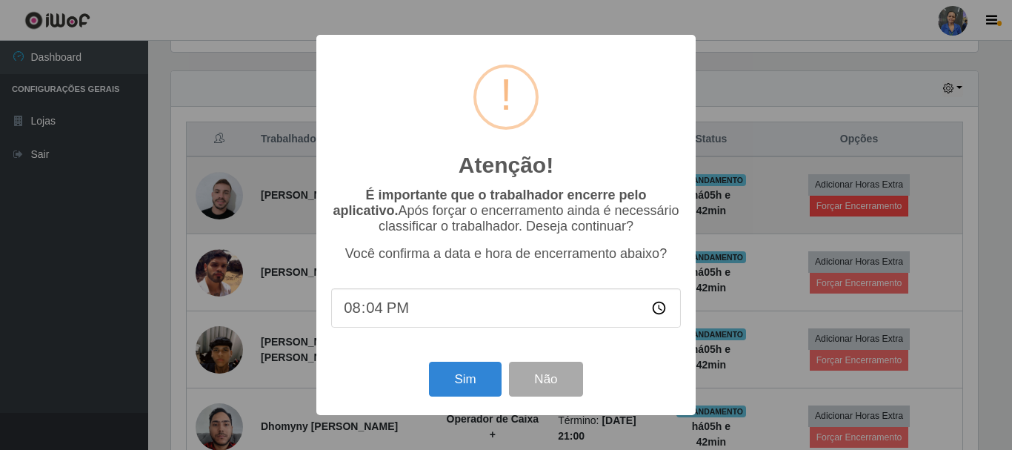
type input "20:42"
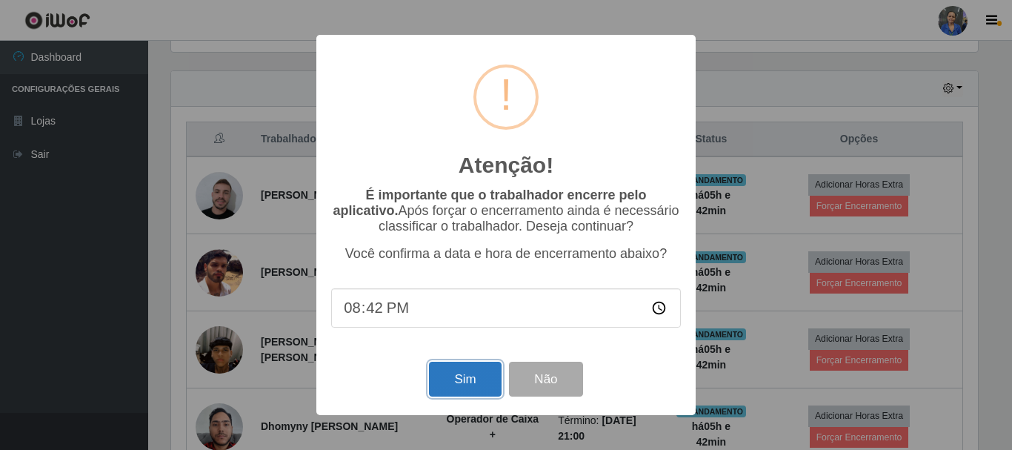
click at [454, 380] on button "Sim" at bounding box center [465, 379] width 72 height 35
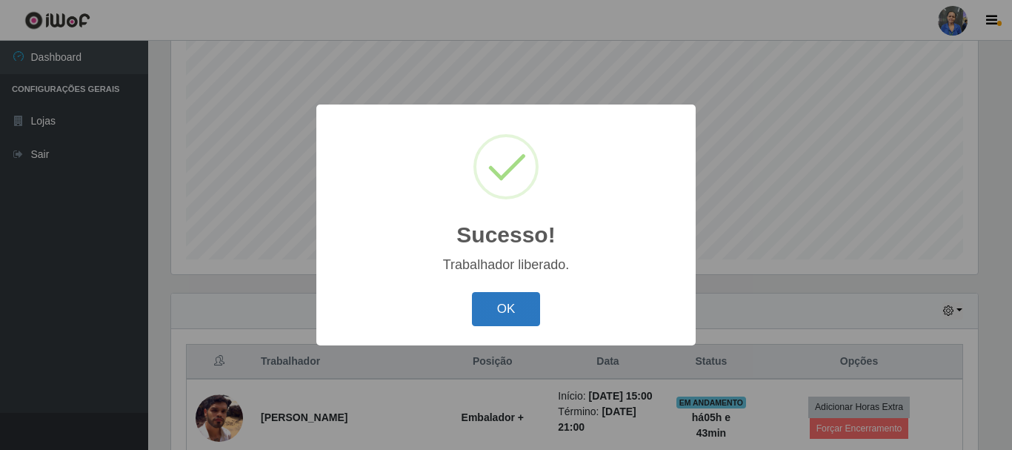
click at [497, 299] on button "OK" at bounding box center [506, 309] width 69 height 35
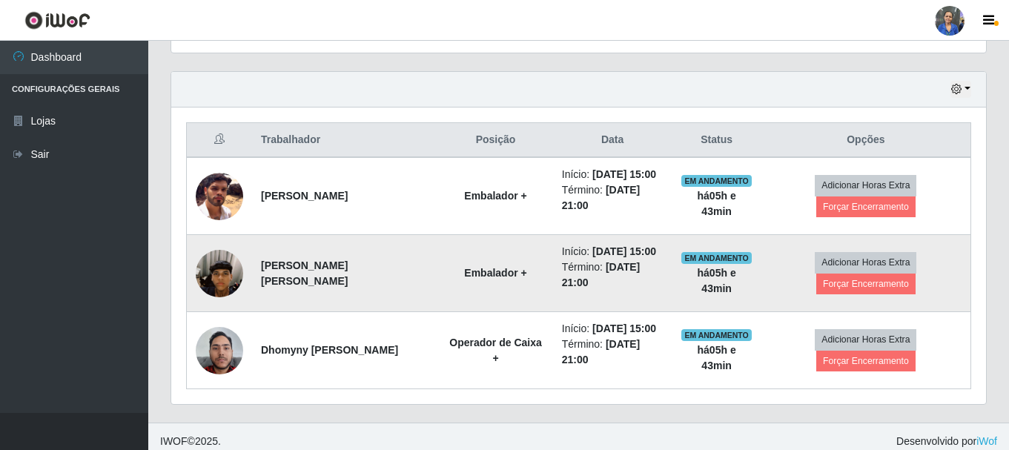
scroll to position [493, 0]
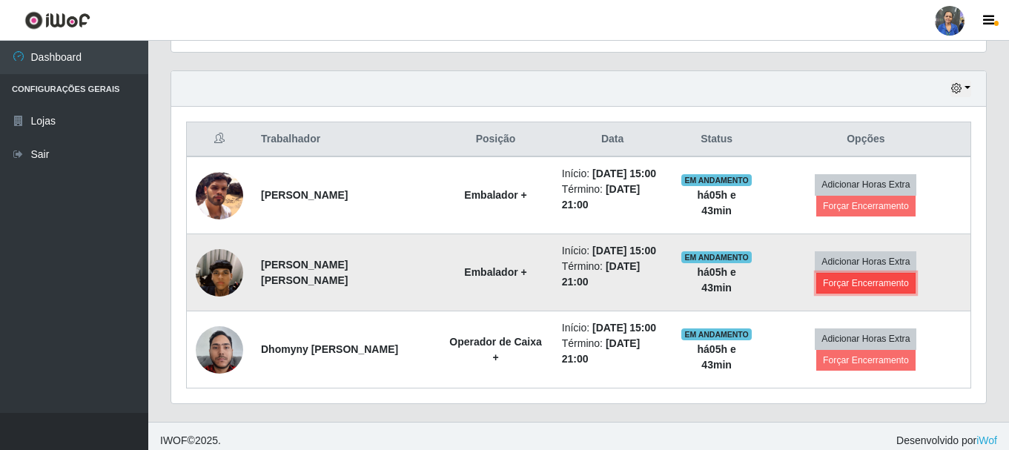
click at [845, 285] on button "Forçar Encerramento" at bounding box center [865, 283] width 99 height 21
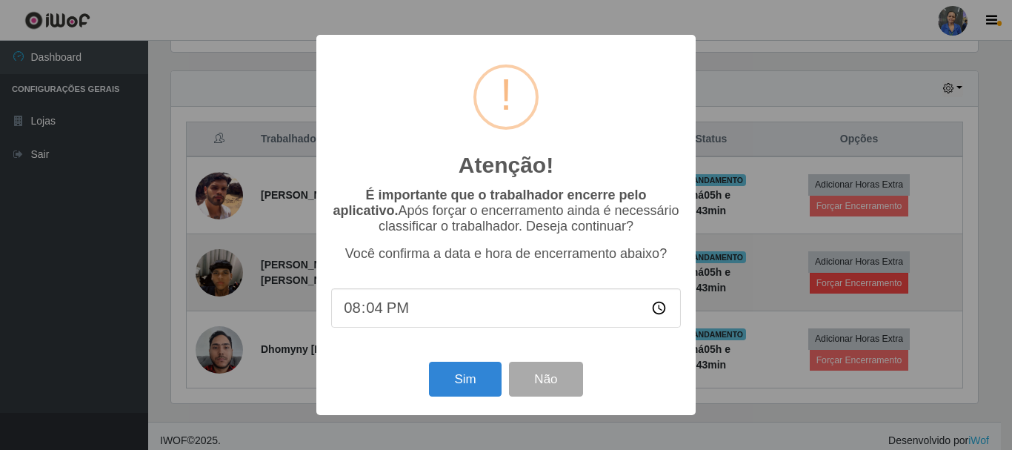
type input "20:42"
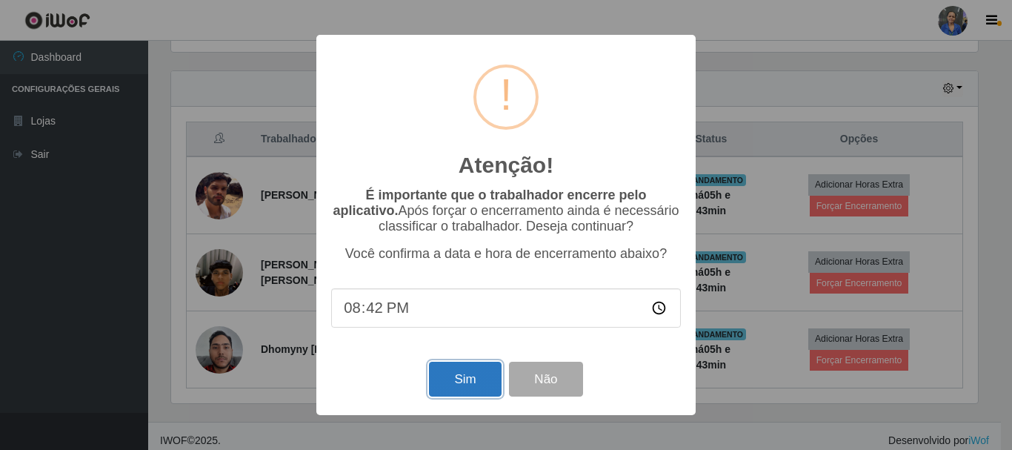
click at [478, 385] on button "Sim" at bounding box center [465, 379] width 72 height 35
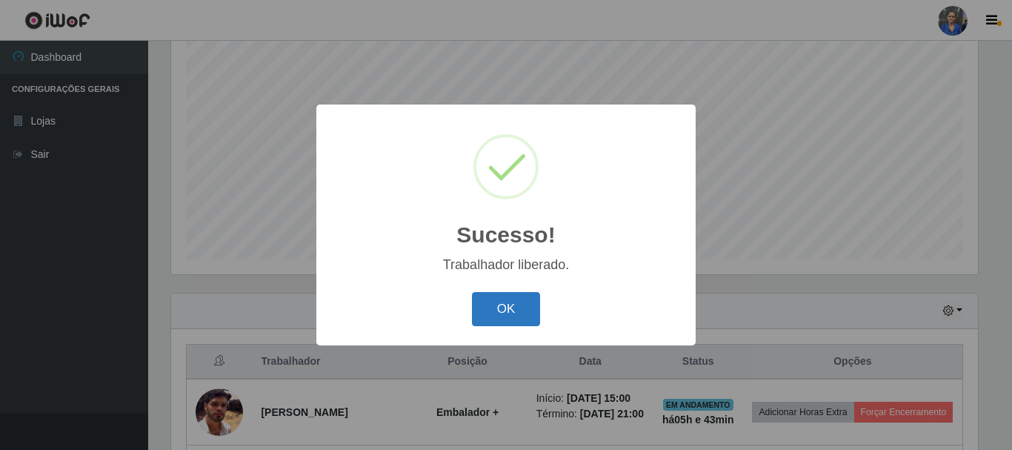
click at [499, 308] on button "OK" at bounding box center [506, 309] width 69 height 35
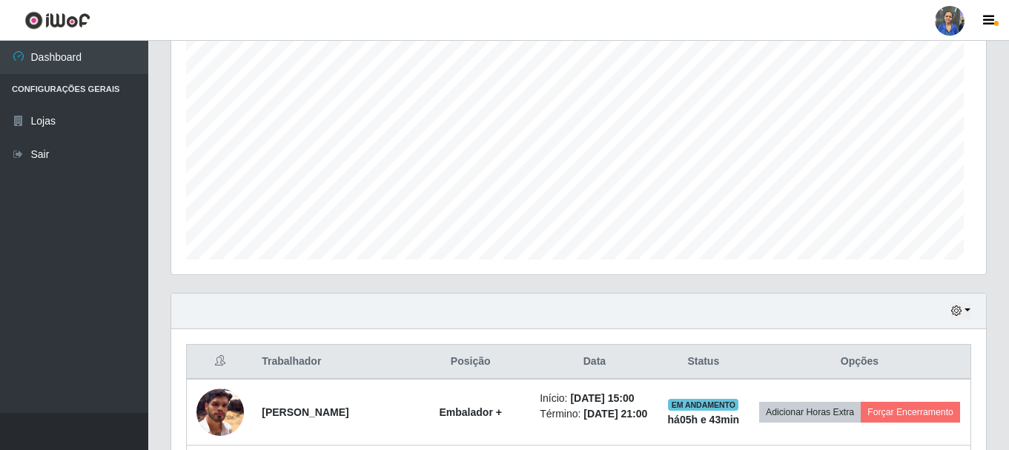
scroll to position [740696, 740189]
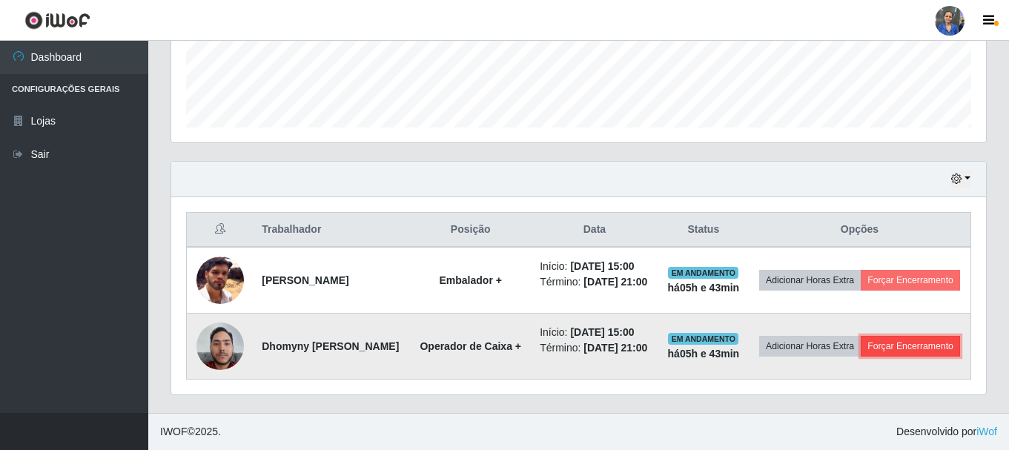
click at [861, 353] on button "Forçar Encerramento" at bounding box center [909, 346] width 99 height 21
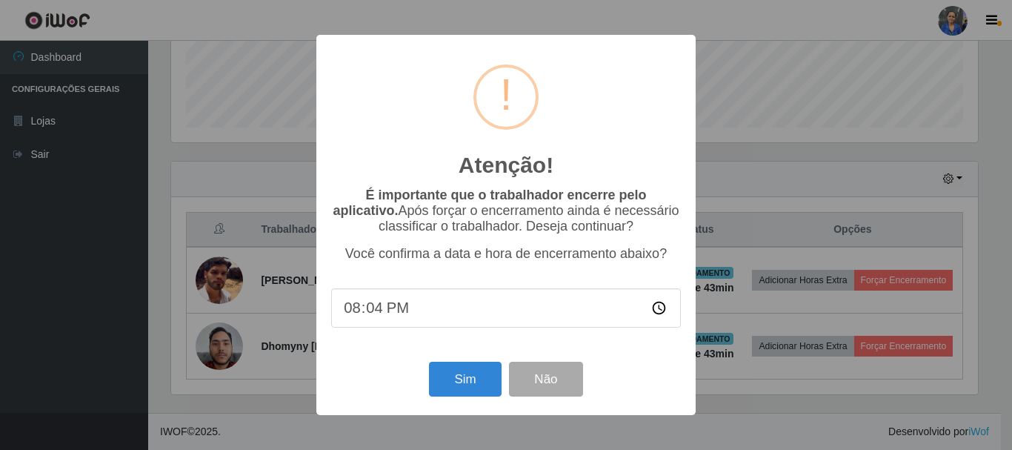
type input "20:43"
click at [452, 384] on button "Sim" at bounding box center [465, 379] width 72 height 35
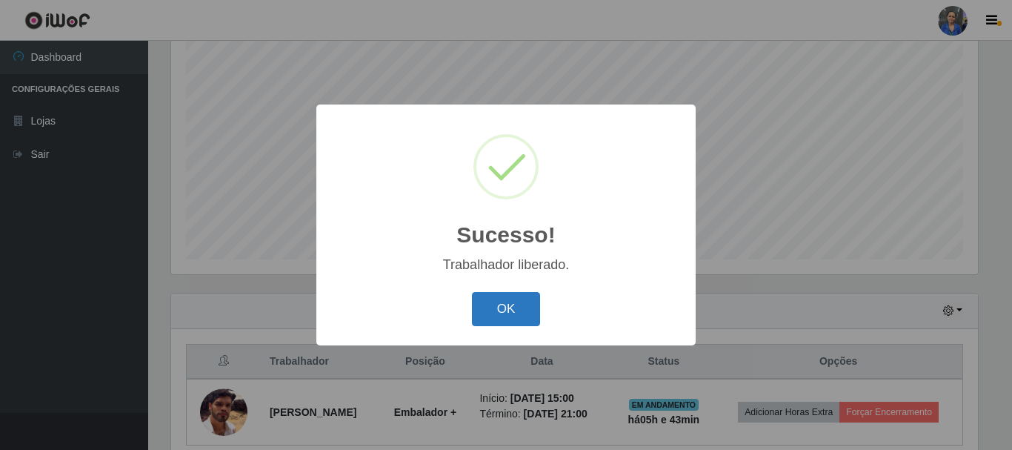
click at [519, 308] on button "OK" at bounding box center [506, 309] width 69 height 35
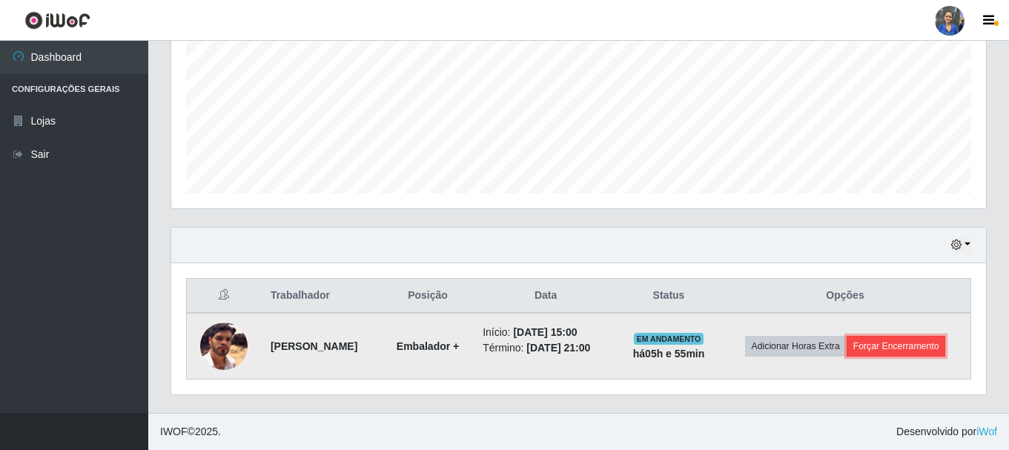
click at [914, 345] on button "Forçar Encerramento" at bounding box center [895, 346] width 99 height 21
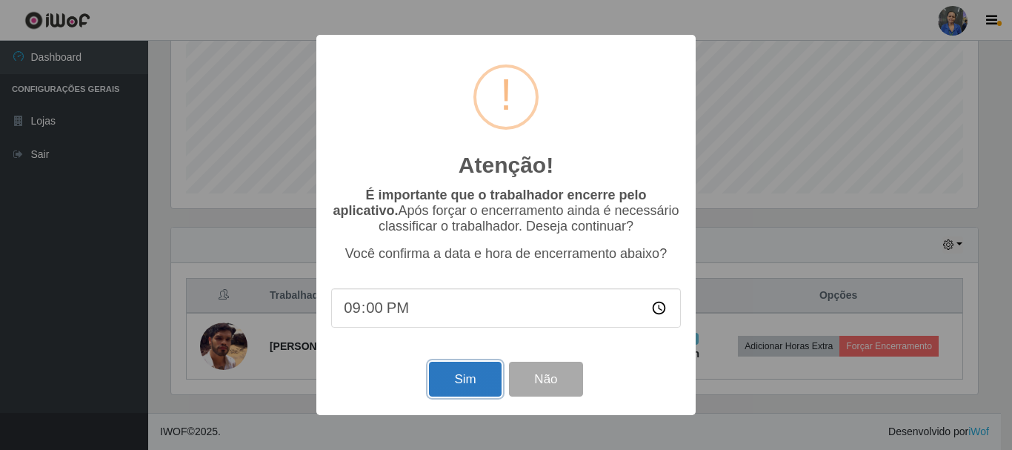
click at [463, 382] on button "Sim" at bounding box center [465, 379] width 72 height 35
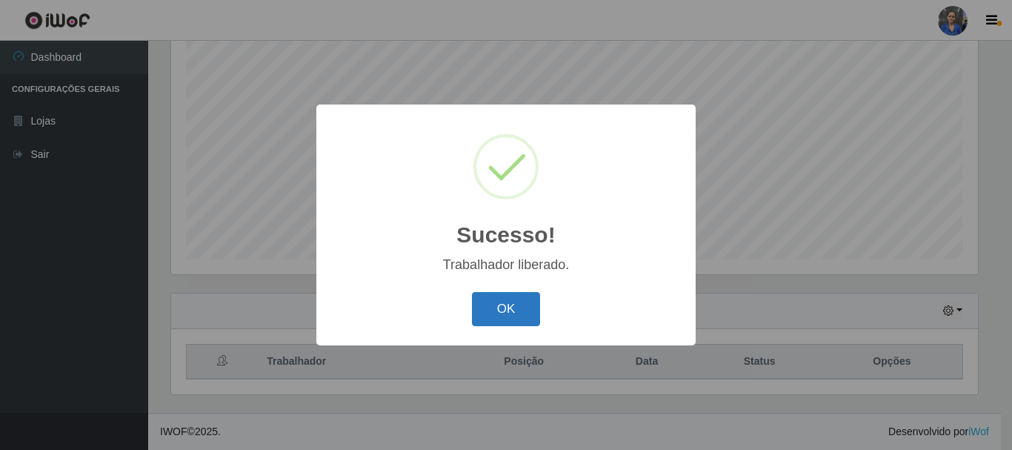
click at [522, 317] on button "OK" at bounding box center [506, 309] width 69 height 35
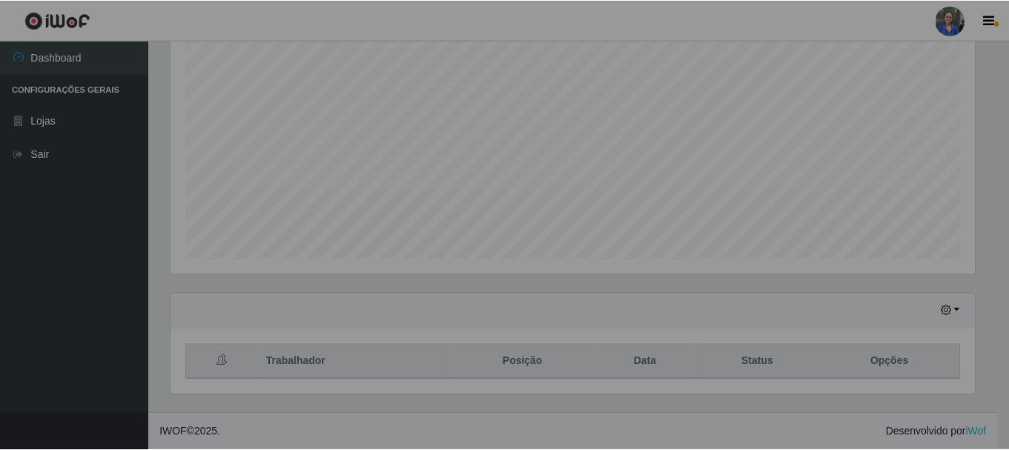
scroll to position [308, 814]
